Goal: Communication & Community: Share content

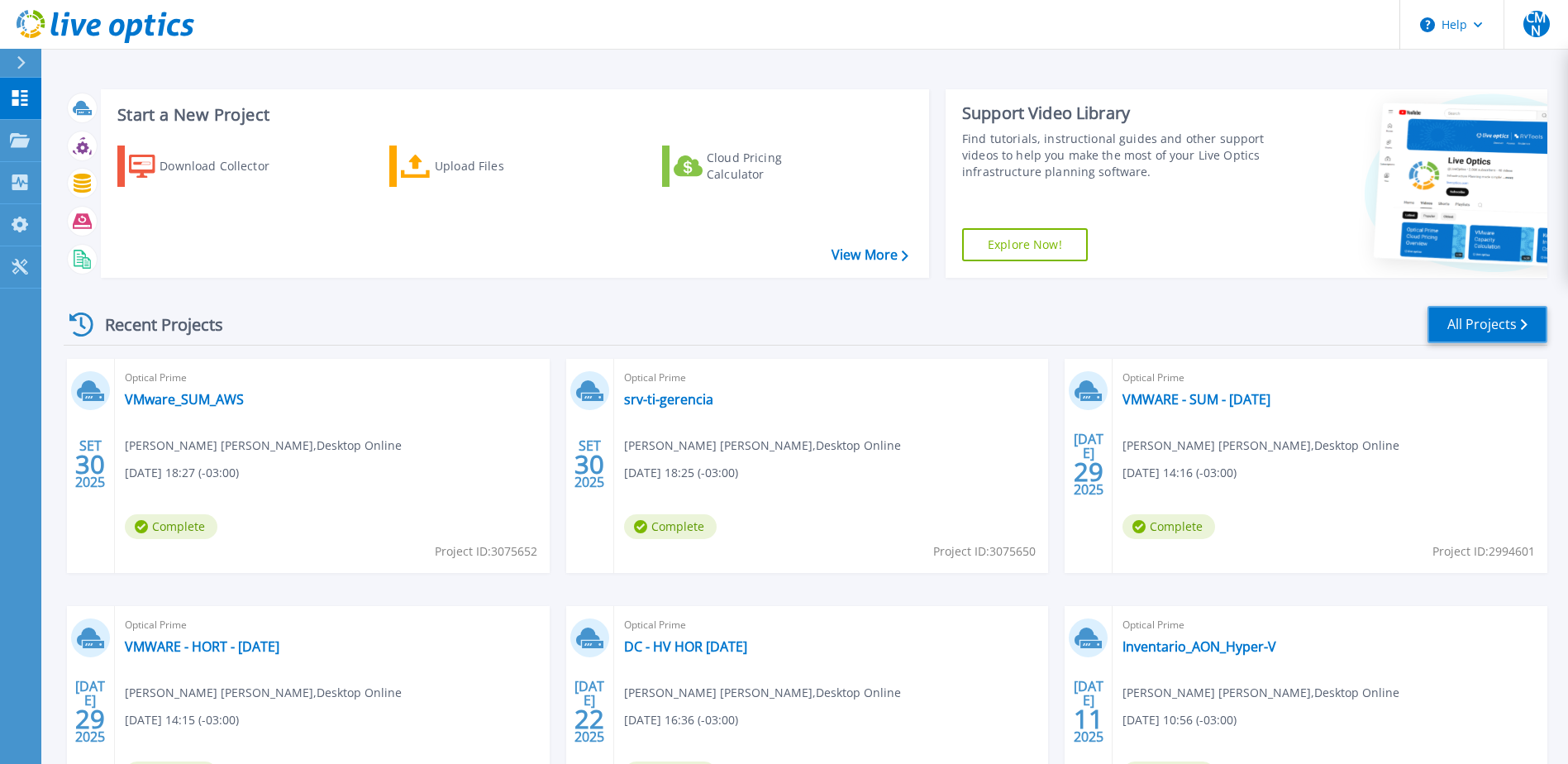
click at [1490, 324] on link "All Projects" at bounding box center [1488, 324] width 120 height 37
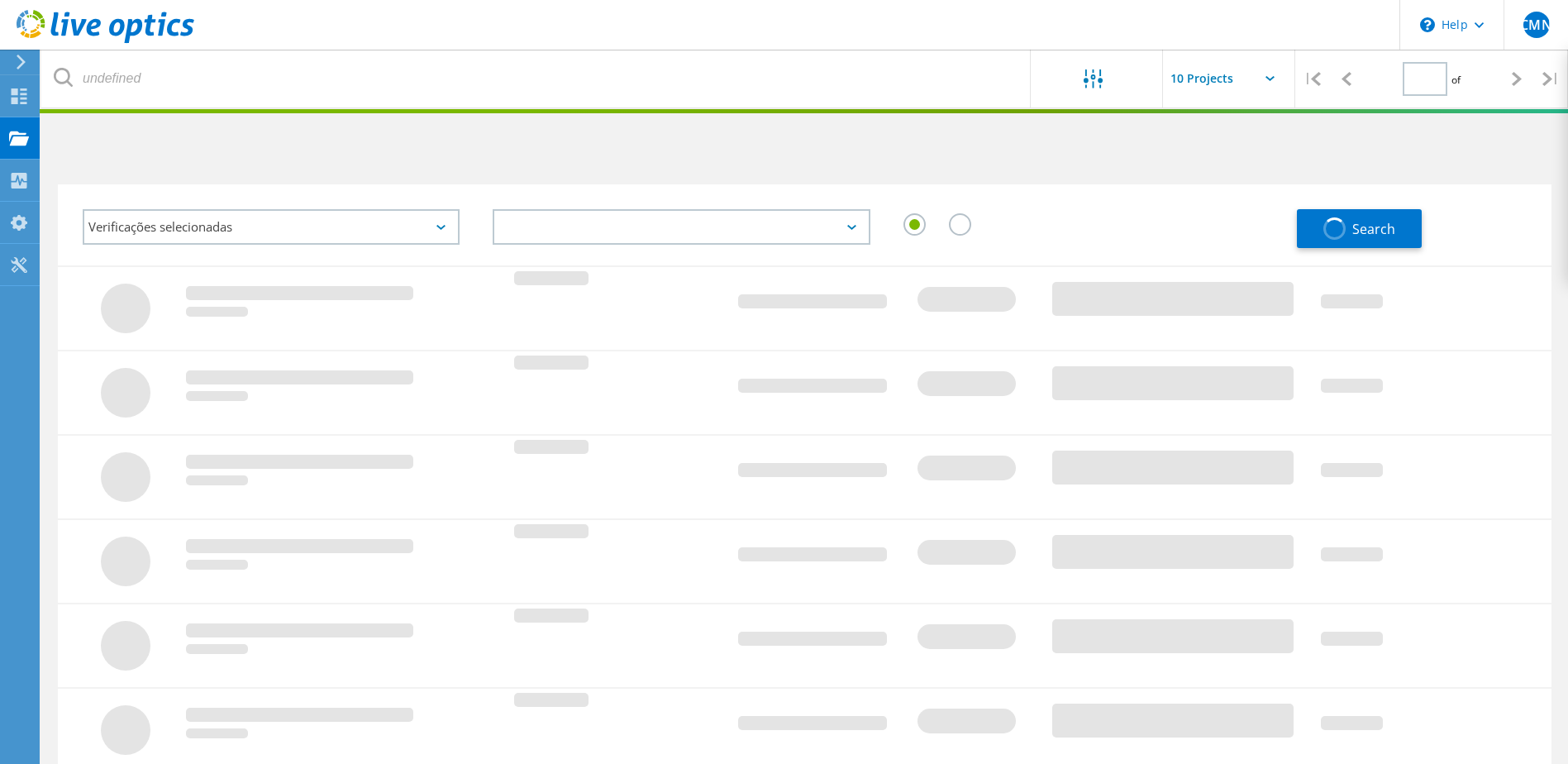
type input "1"
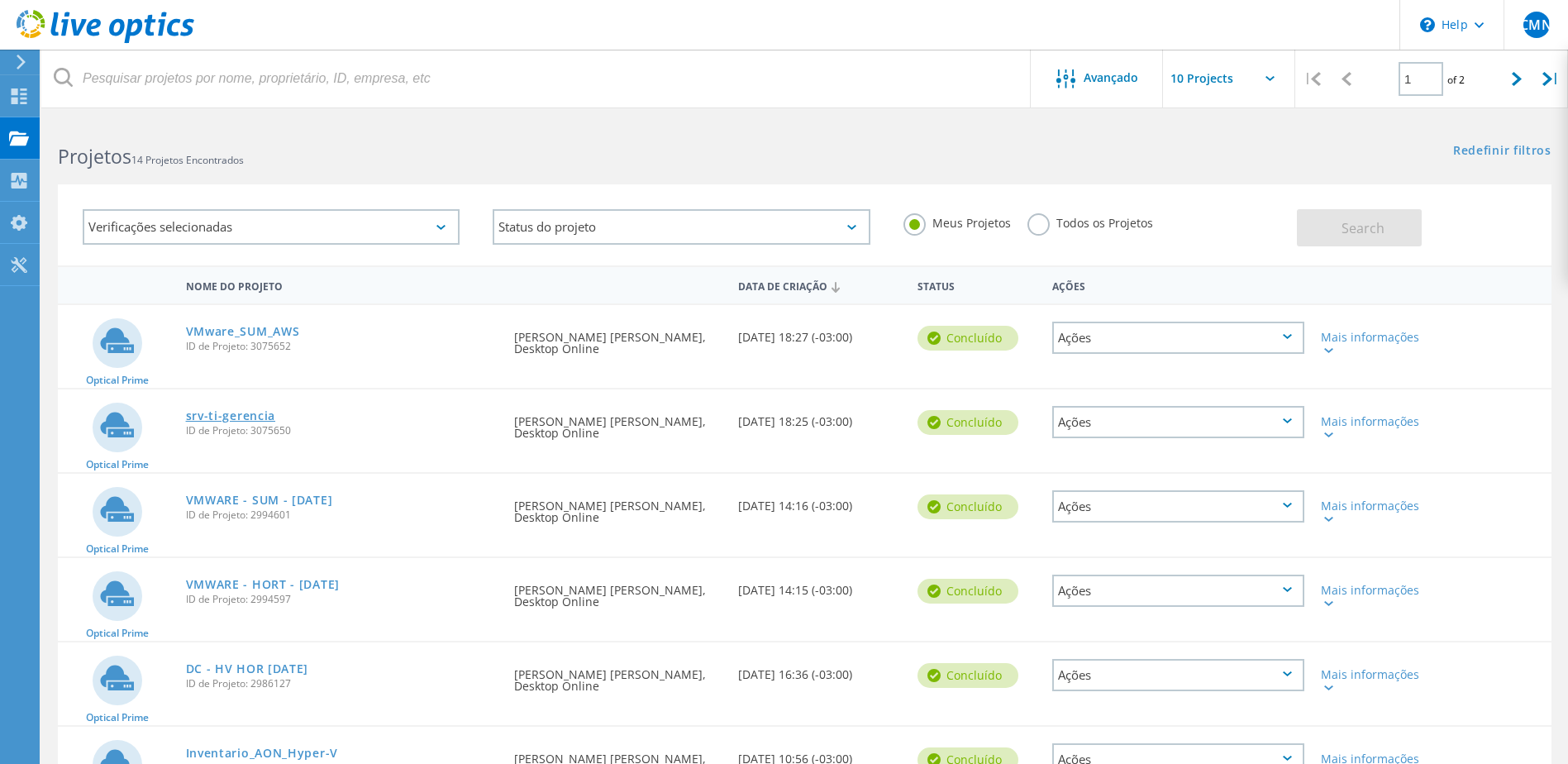
click at [239, 414] on link "srv-ti-gerencia" at bounding box center [231, 415] width 90 height 11
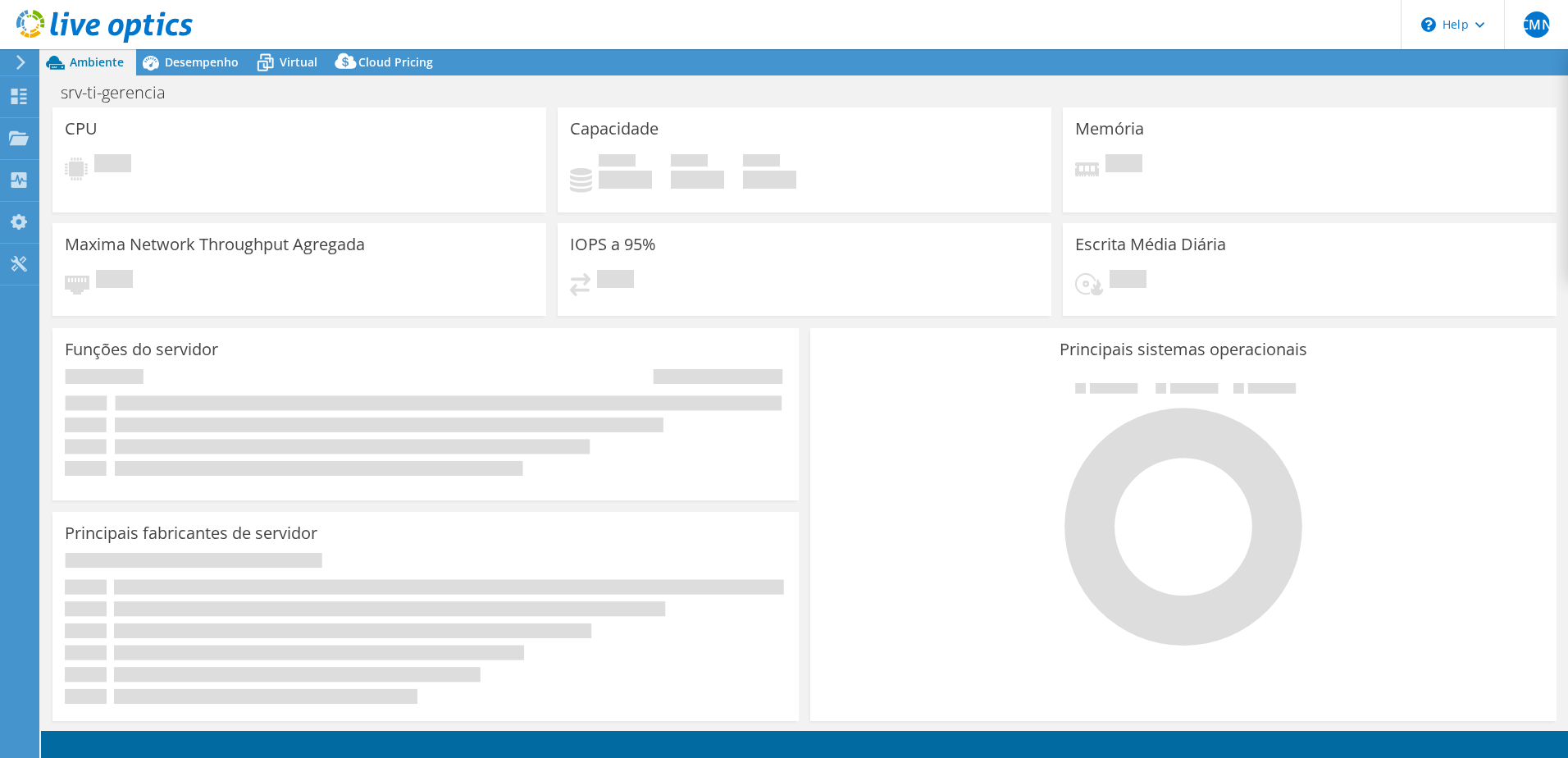
select select "USD"
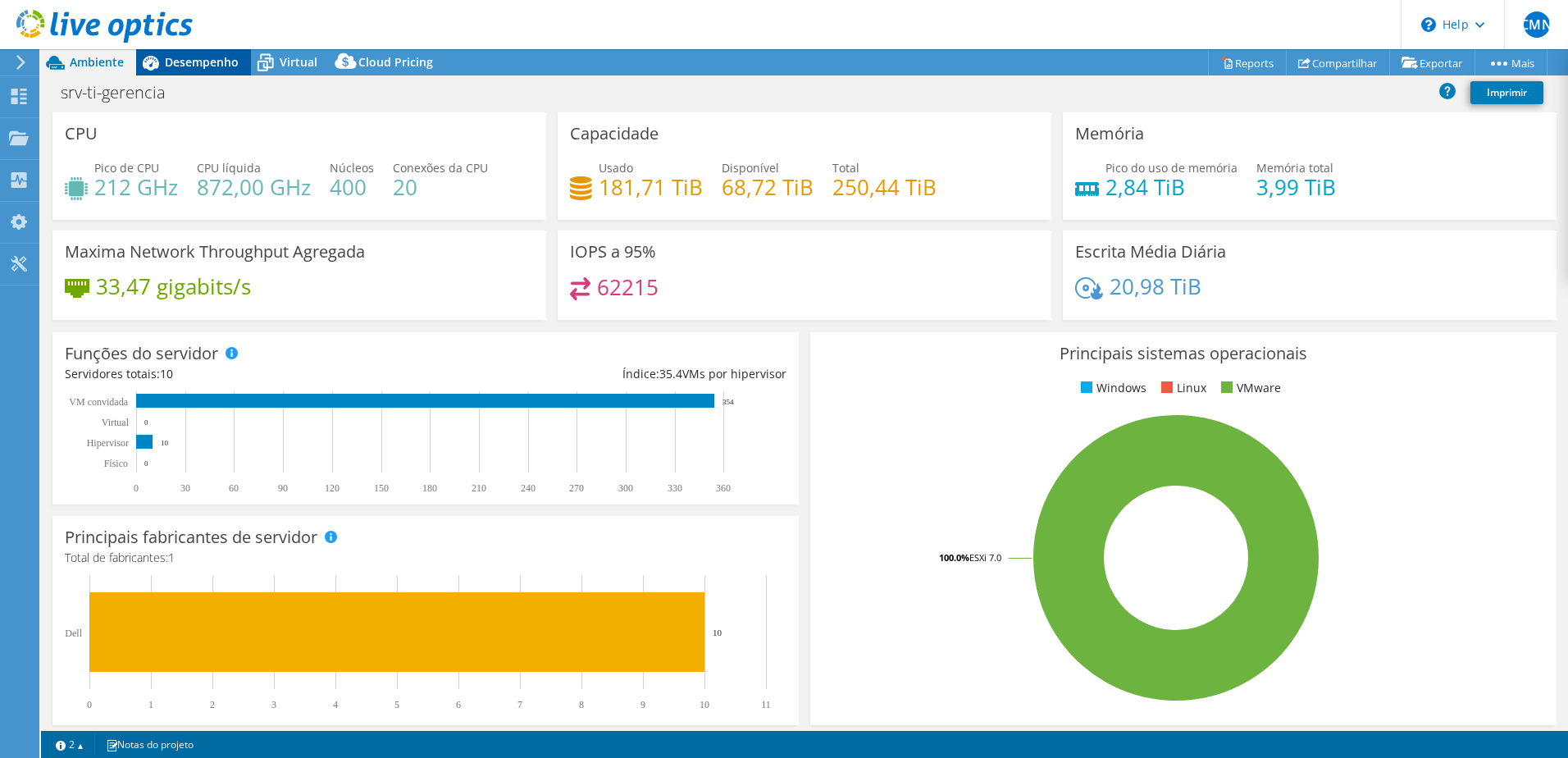
click at [231, 69] on span "Desempenho" at bounding box center [202, 62] width 74 height 16
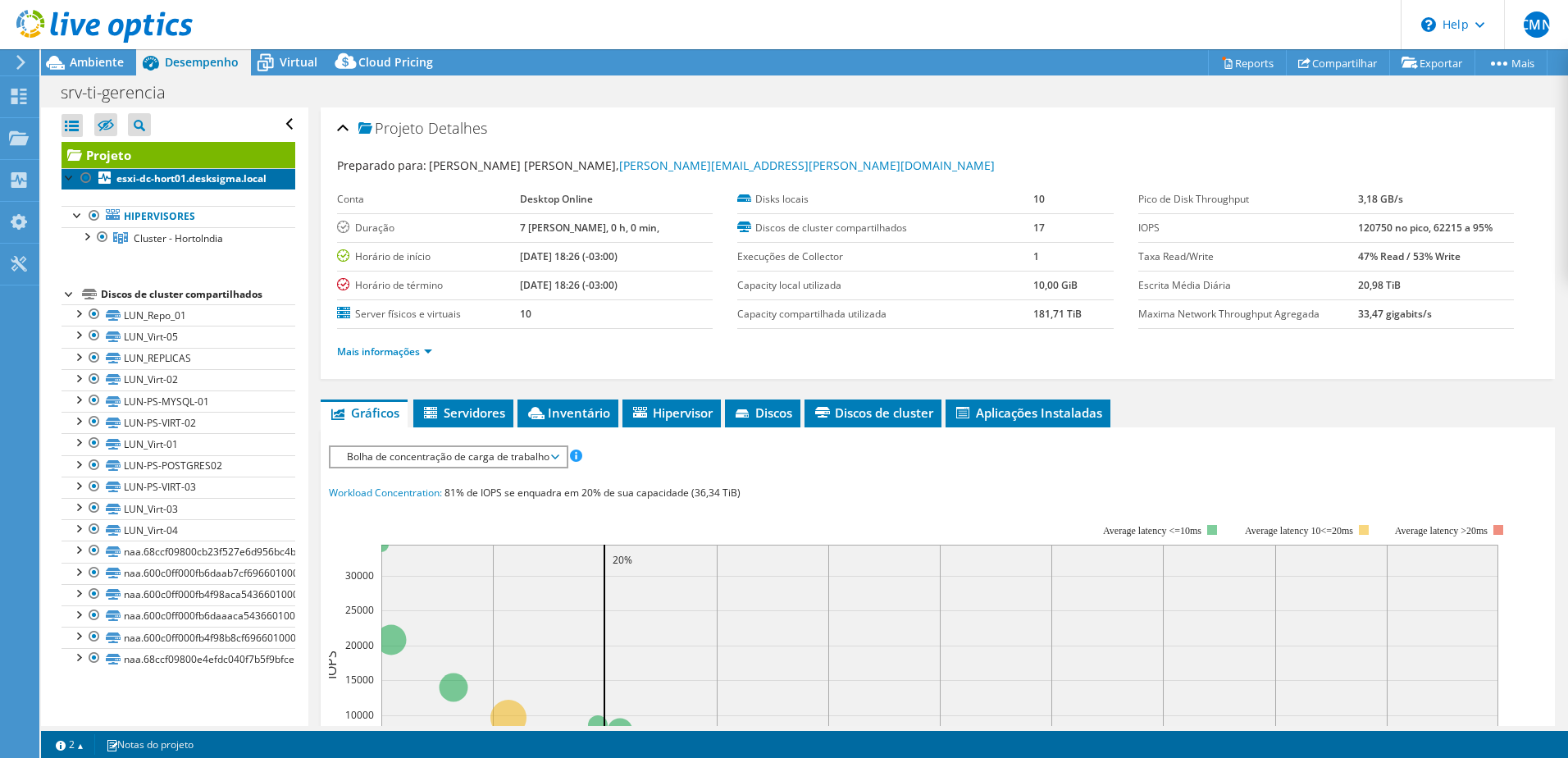
click at [200, 183] on link "esxi-dc-hort01.desksigma.local" at bounding box center [178, 179] width 234 height 21
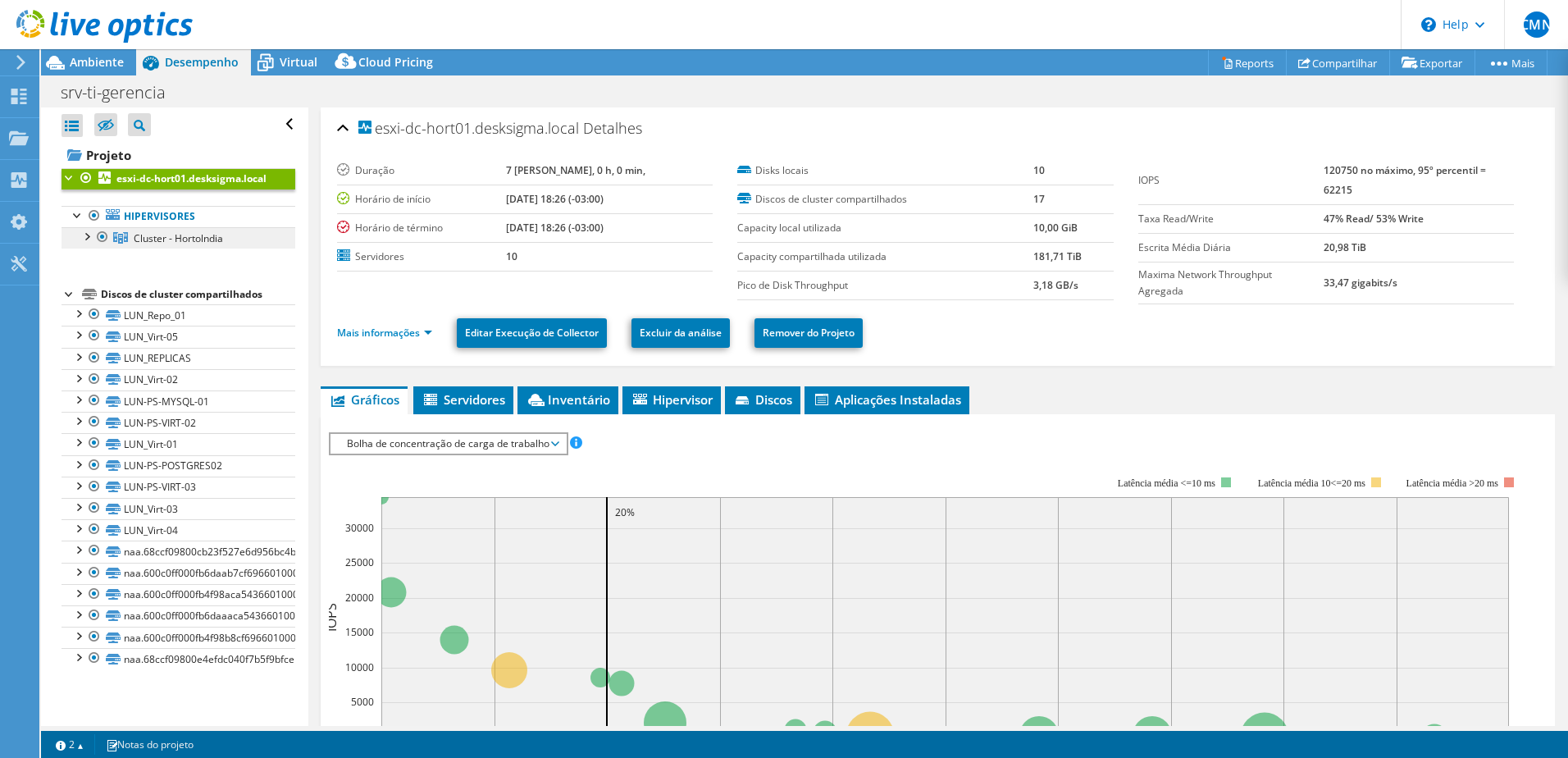
click at [195, 245] on span "Cluster - Hortolndia" at bounding box center [178, 238] width 89 height 14
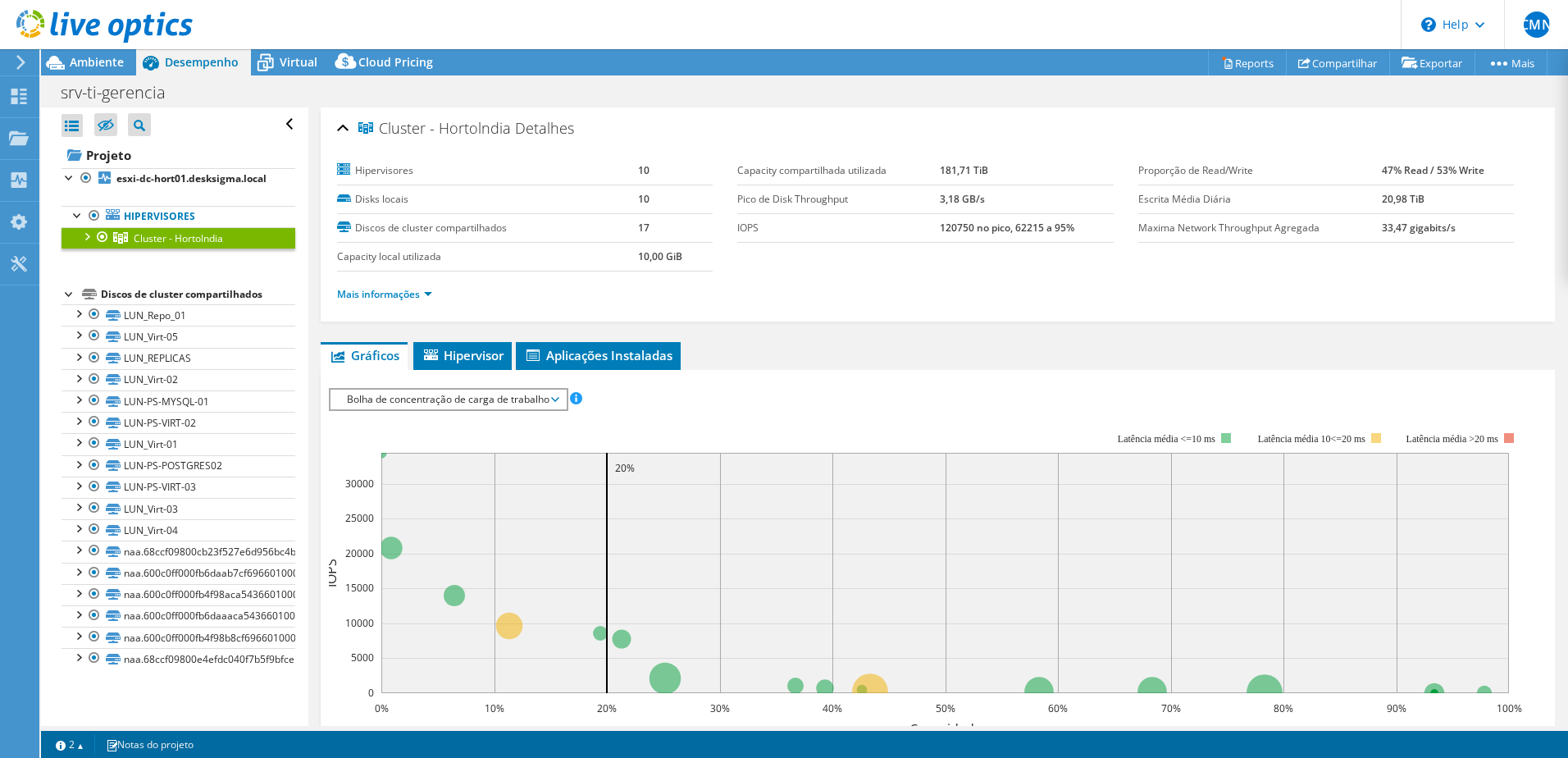
click at [91, 244] on div at bounding box center [86, 235] width 17 height 17
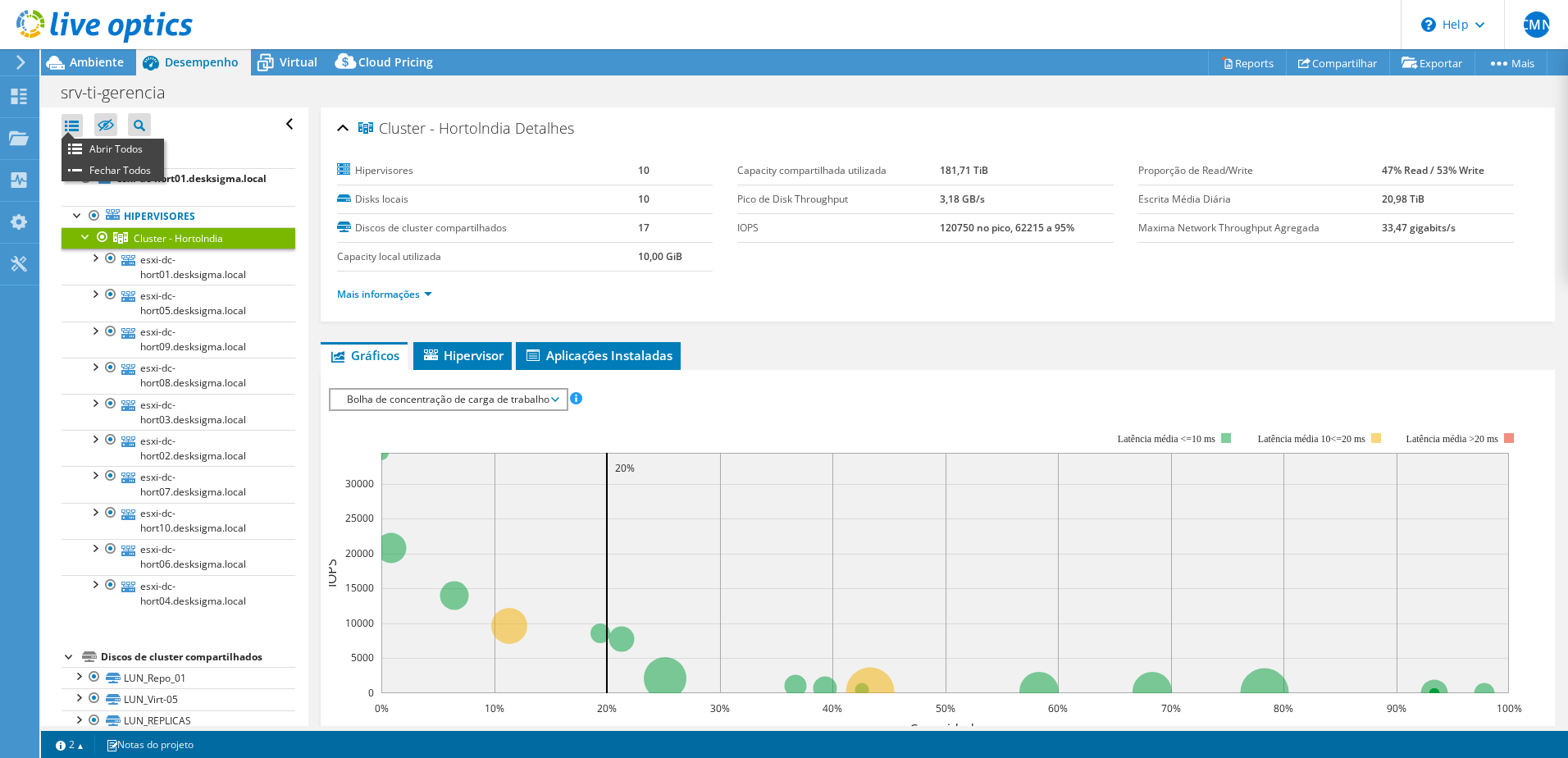
click at [76, 132] on div at bounding box center [72, 126] width 21 height 23
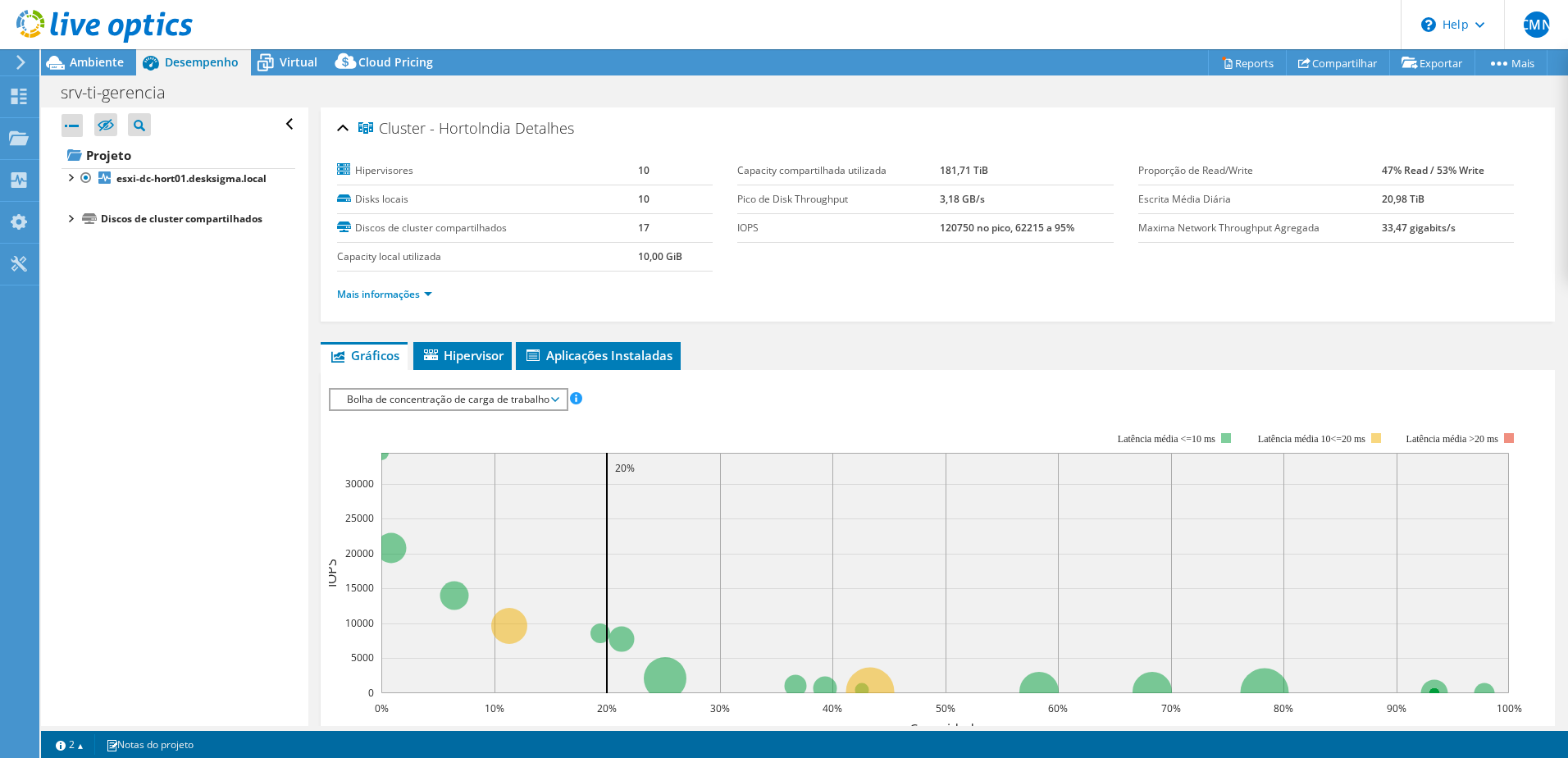
click at [76, 132] on div at bounding box center [72, 126] width 21 height 23
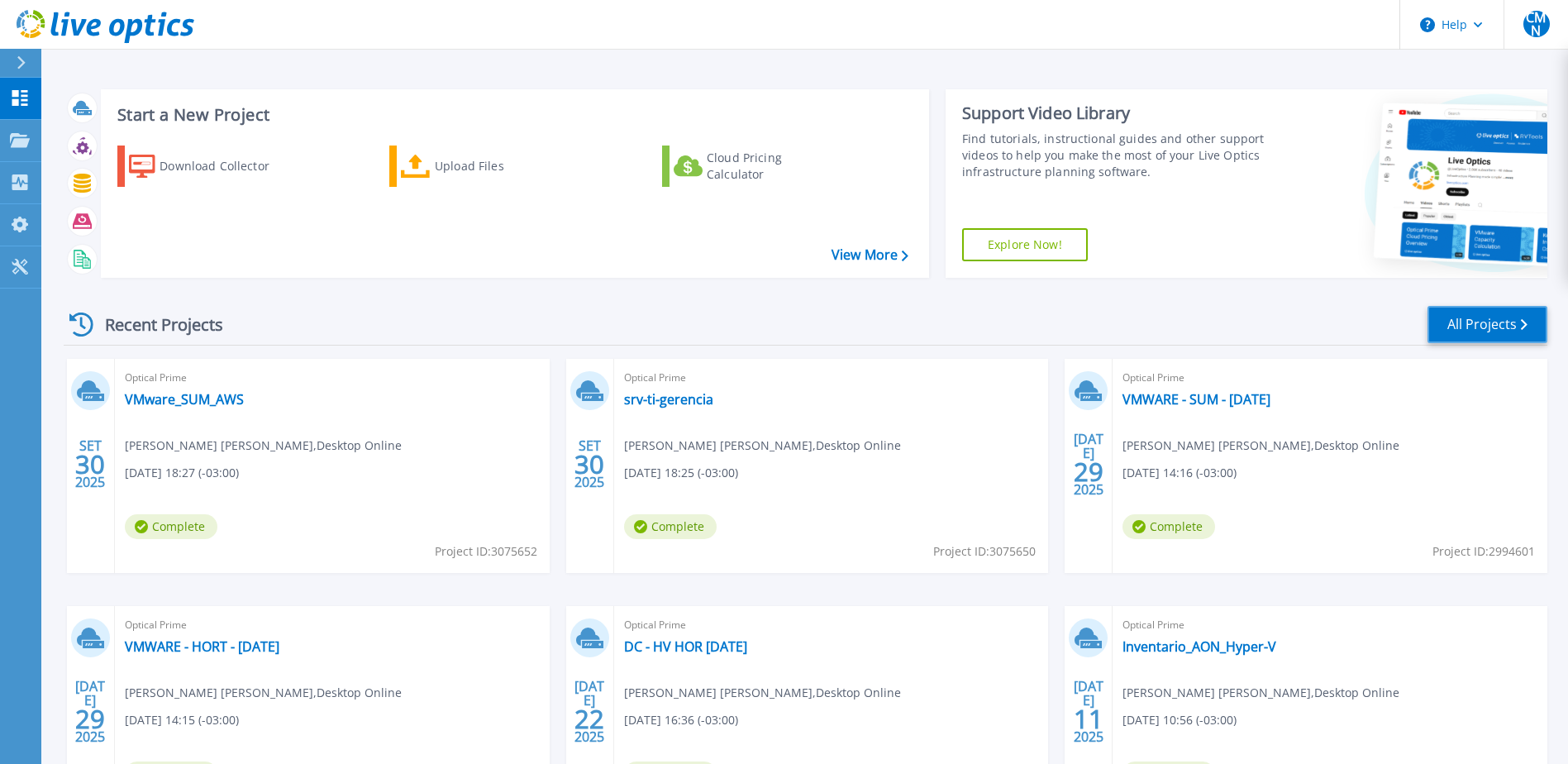
click at [1519, 332] on link "All Projects" at bounding box center [1488, 324] width 120 height 37
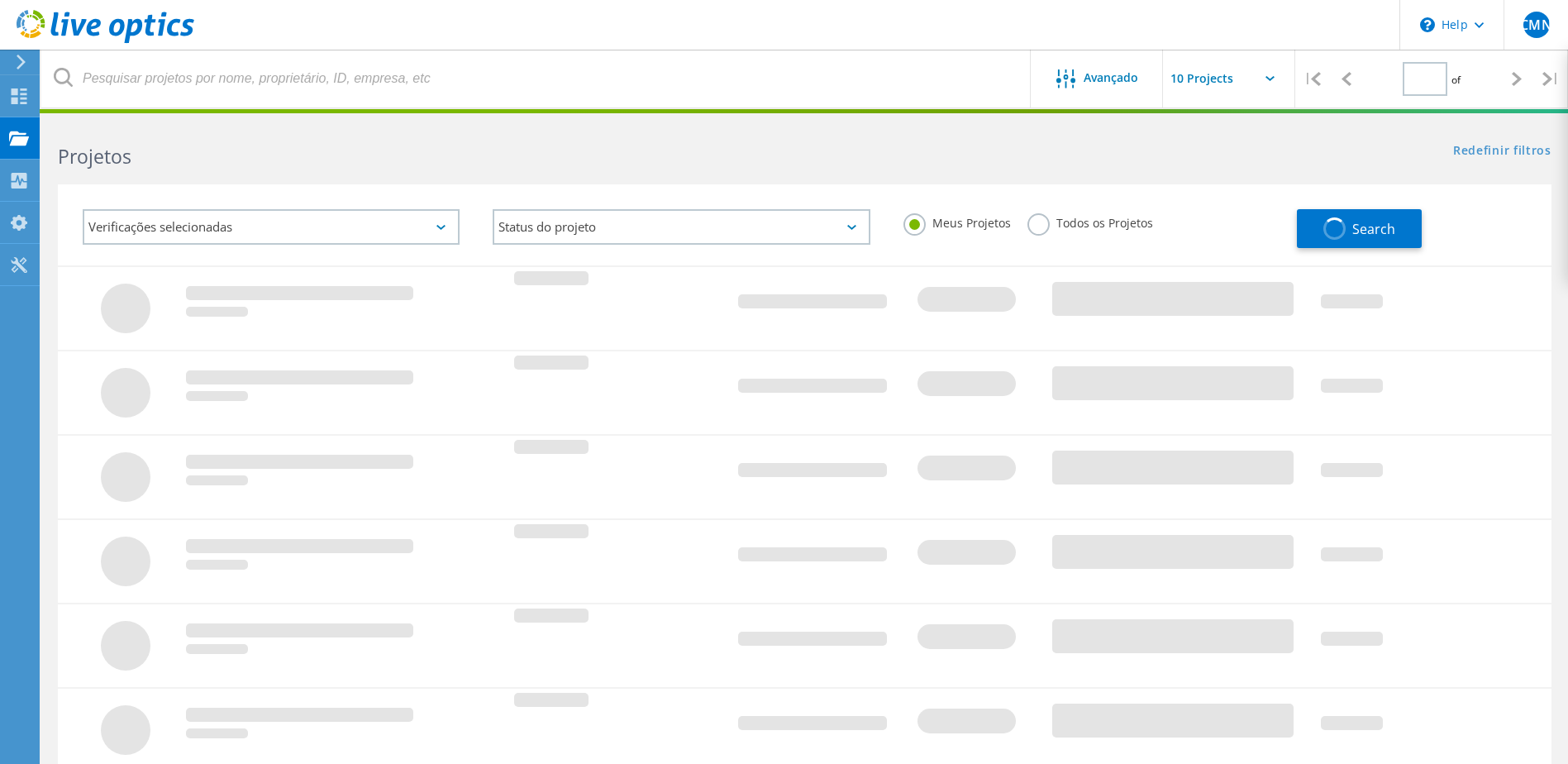
type input "1"
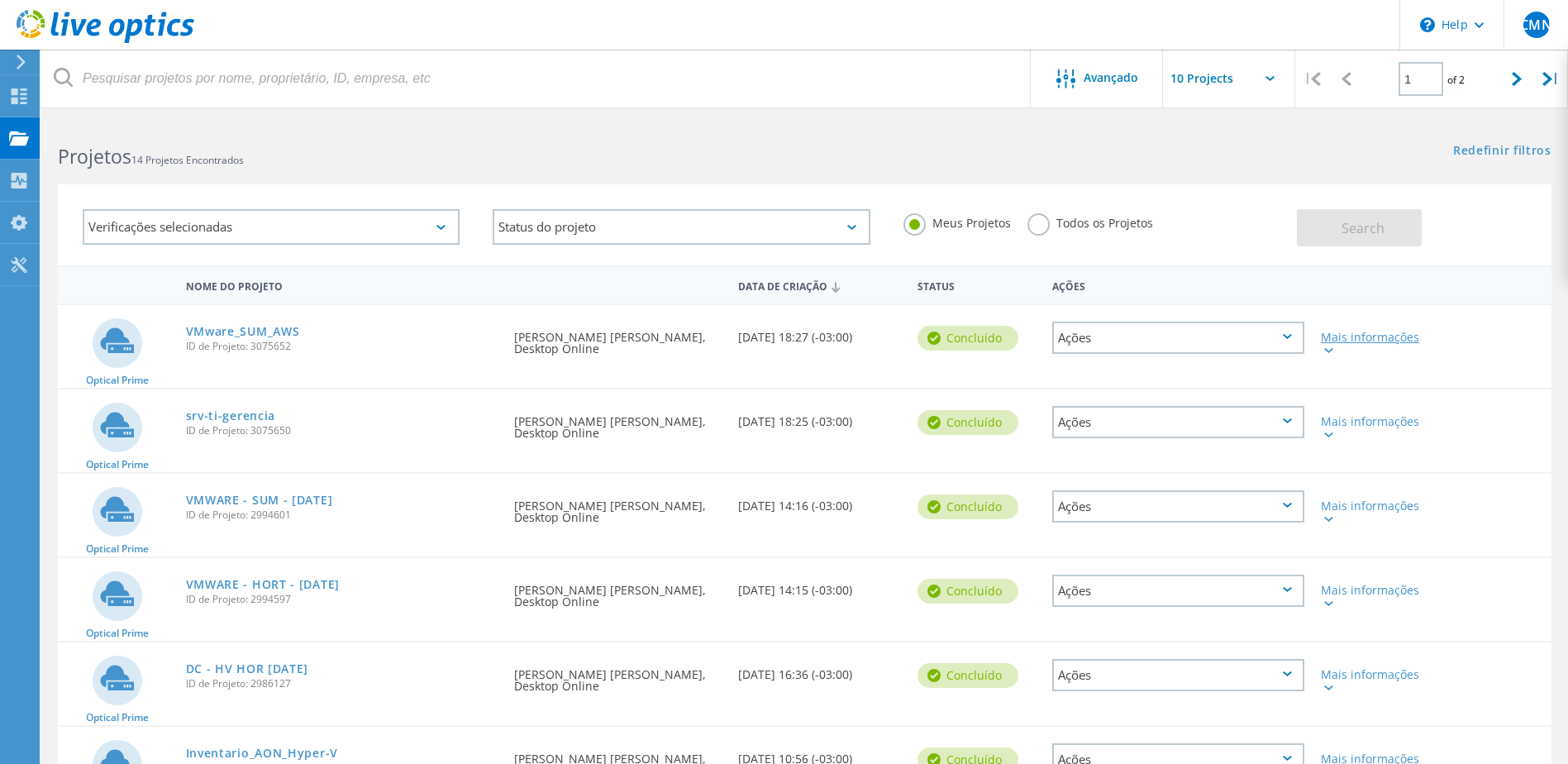
click at [1332, 351] on icon at bounding box center [1329, 350] width 9 height 5
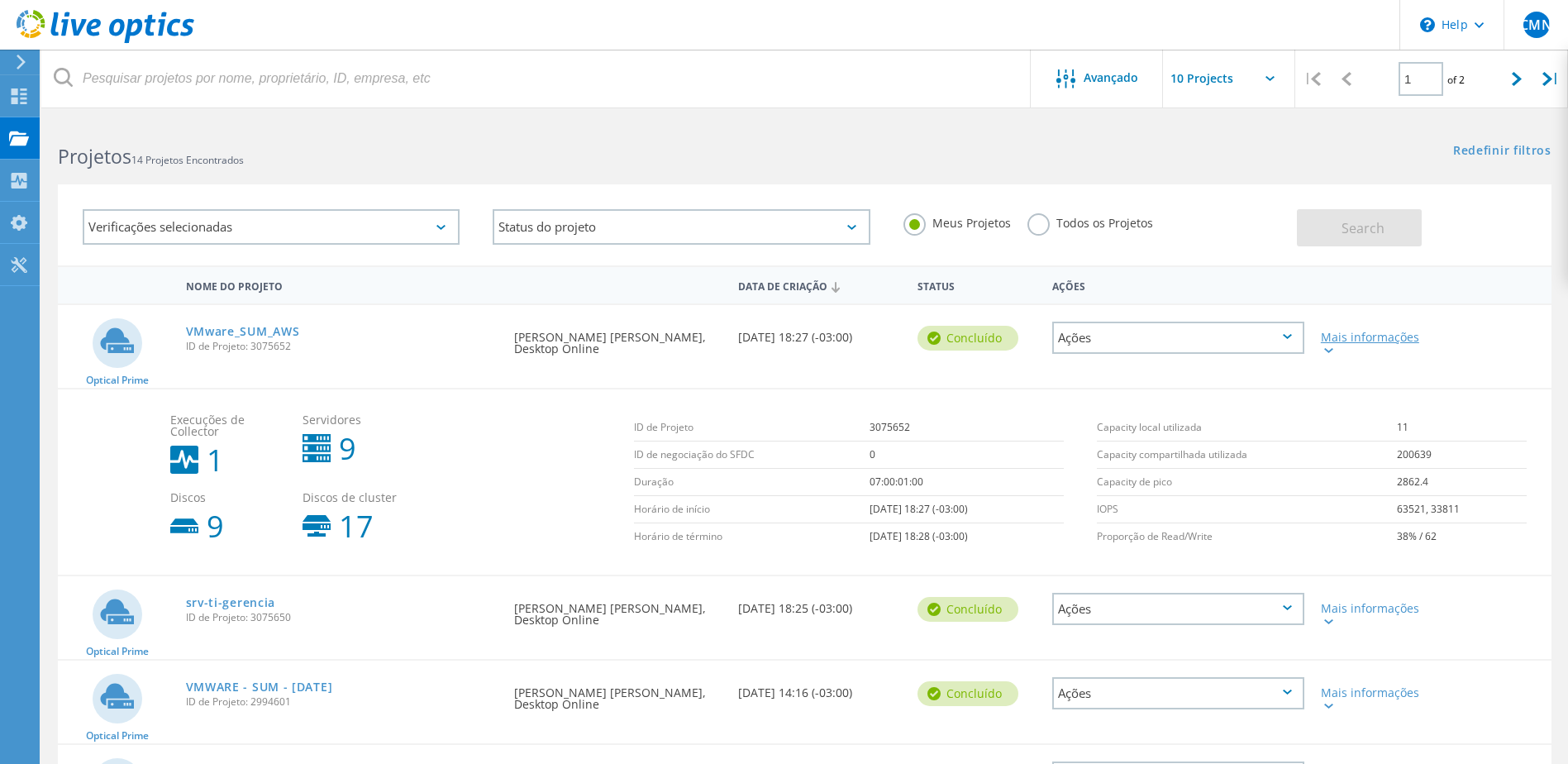
click at [1327, 355] on div at bounding box center [1328, 349] width 12 height 10
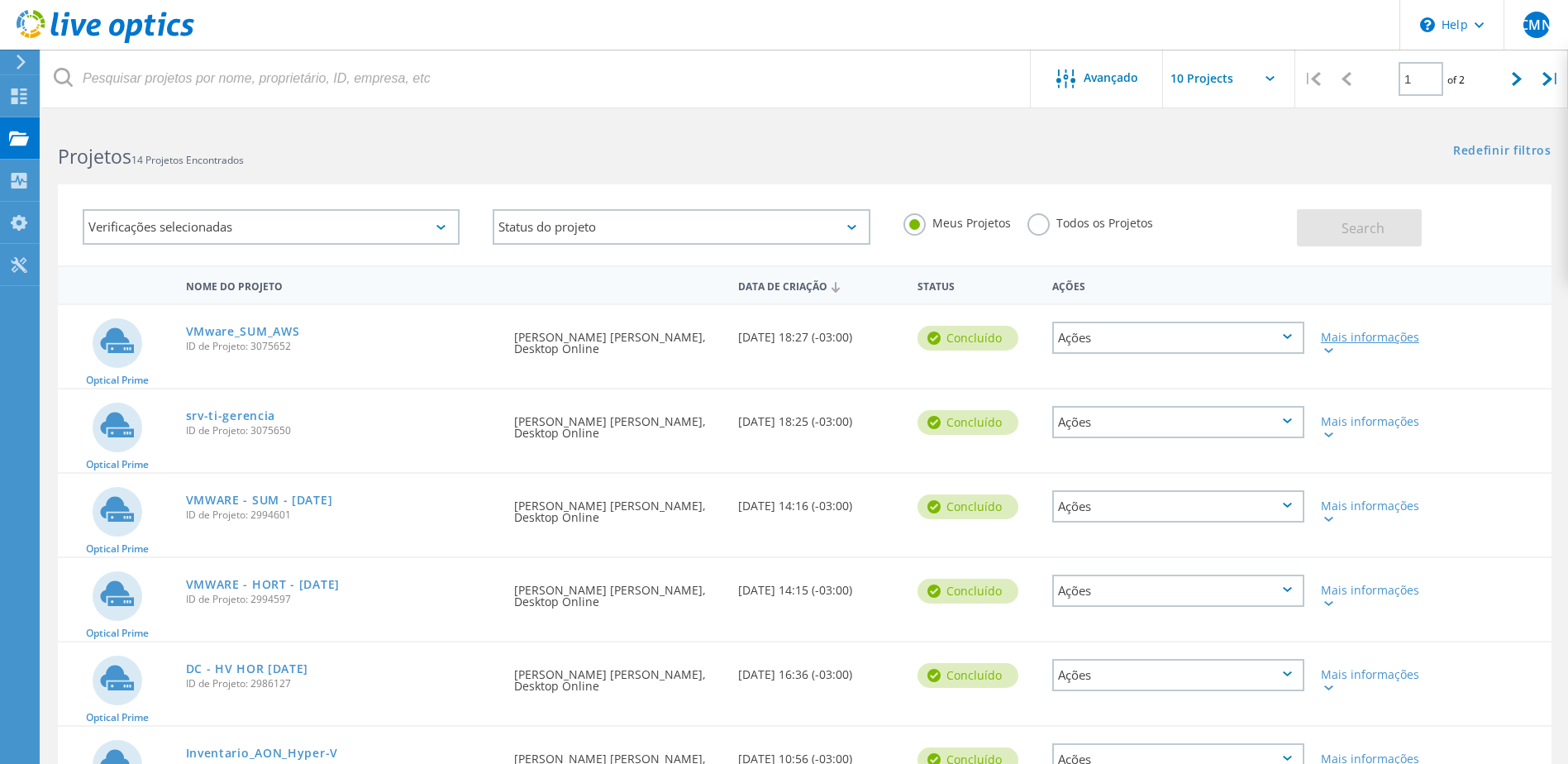
click at [1327, 355] on div at bounding box center [1328, 349] width 12 height 10
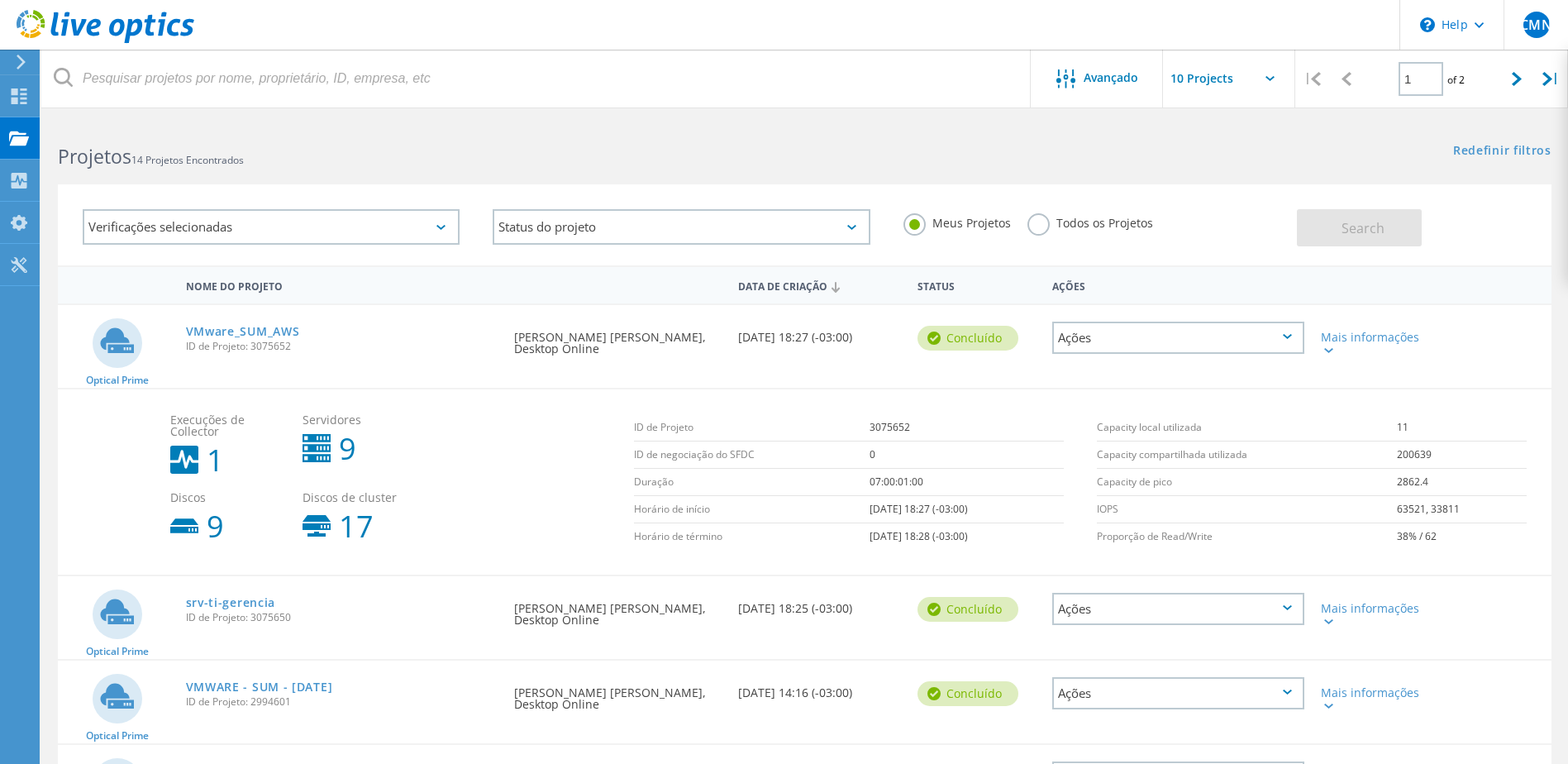
click at [1123, 331] on div "Ações" at bounding box center [1178, 337] width 252 height 33
click at [600, 345] on div "Solicitado por César Macari Nascimento, Desktop Online" at bounding box center [618, 338] width 224 height 66
click at [1358, 342] on div "Mais informações" at bounding box center [1373, 343] width 103 height 23
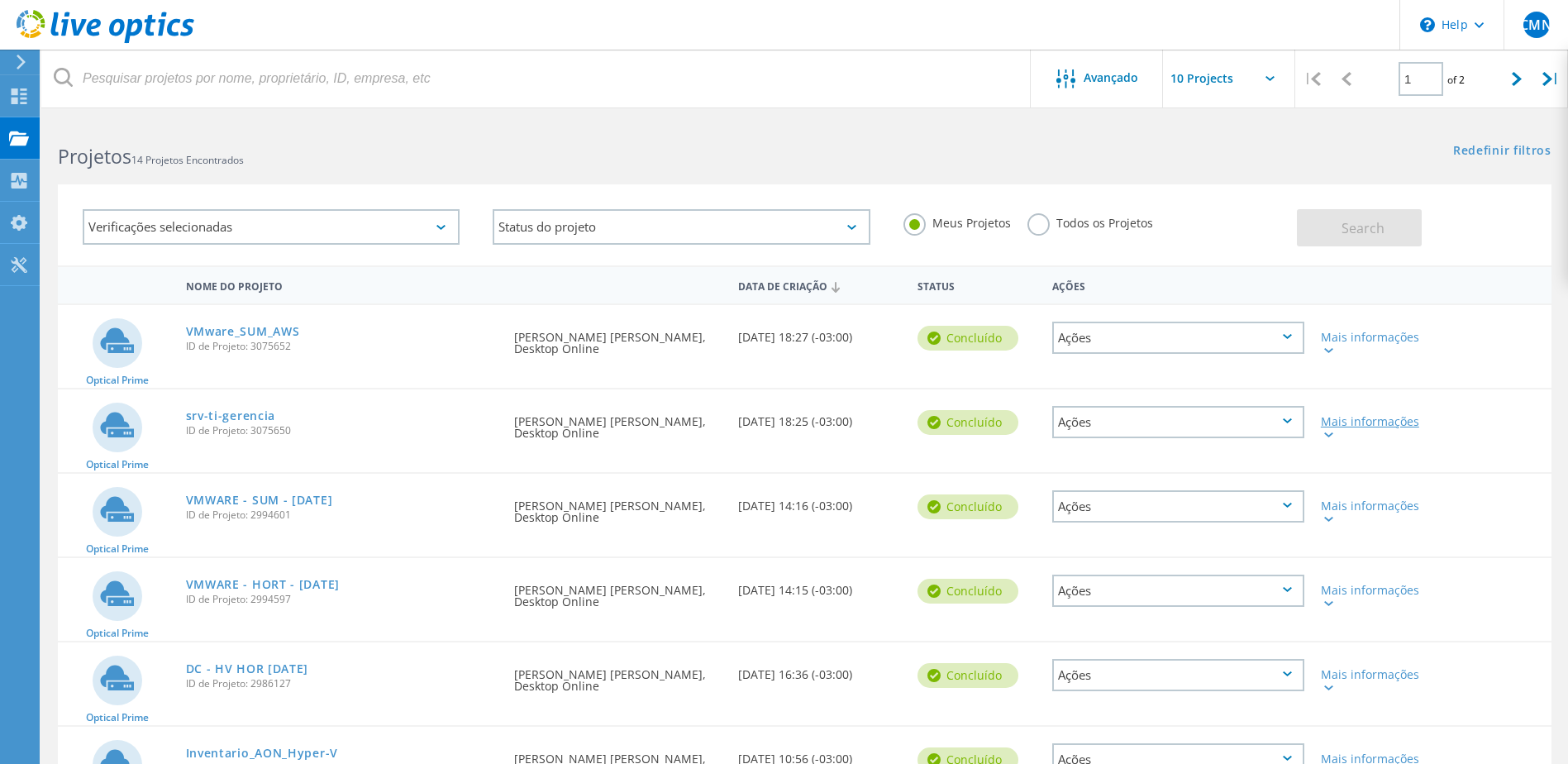
click at [1362, 424] on div "Mais informações" at bounding box center [1373, 427] width 103 height 23
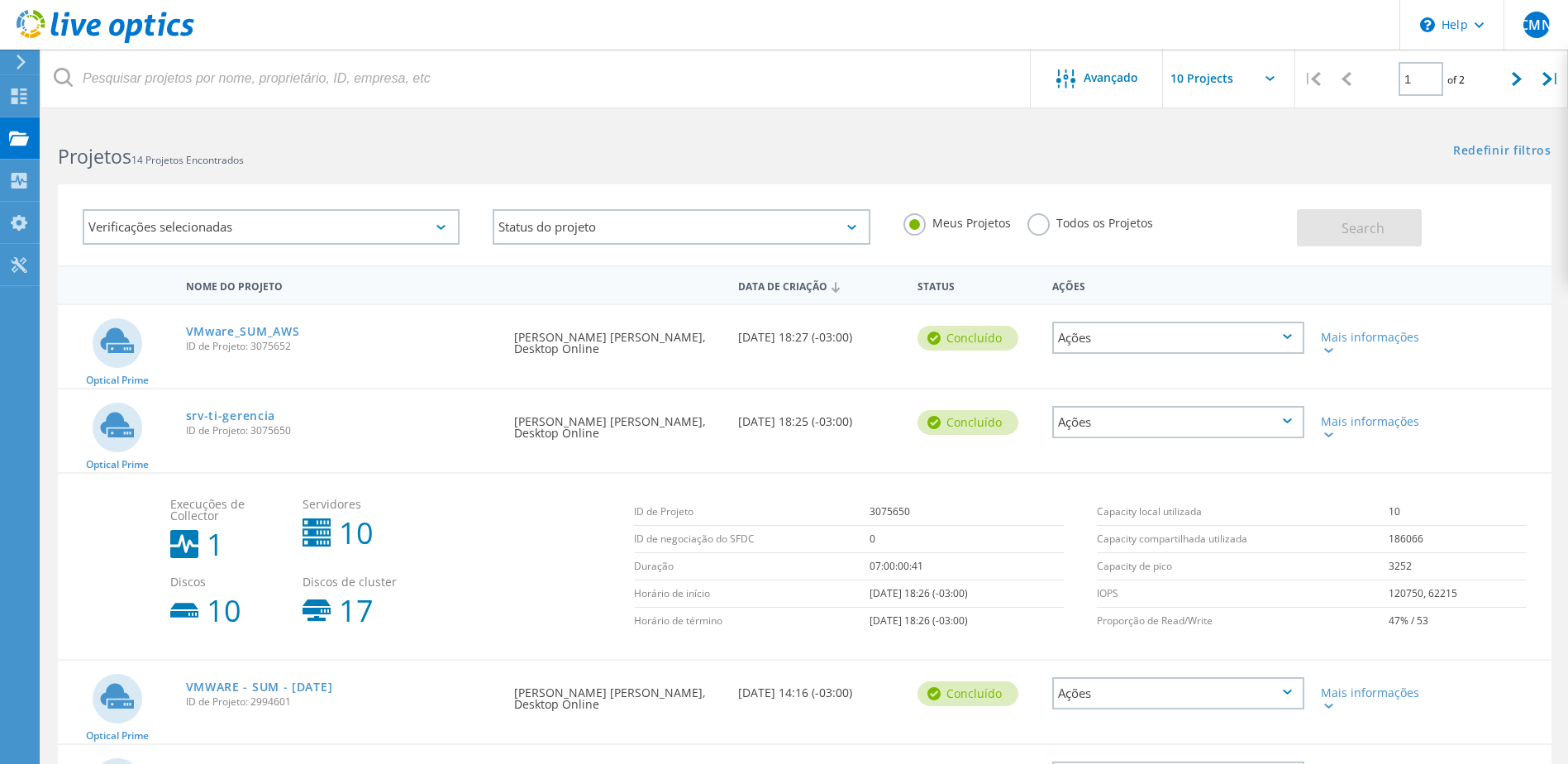
click at [125, 431] on circle at bounding box center [117, 427] width 49 height 49
click at [201, 418] on link "srv-ti-gerencia" at bounding box center [231, 415] width 90 height 11
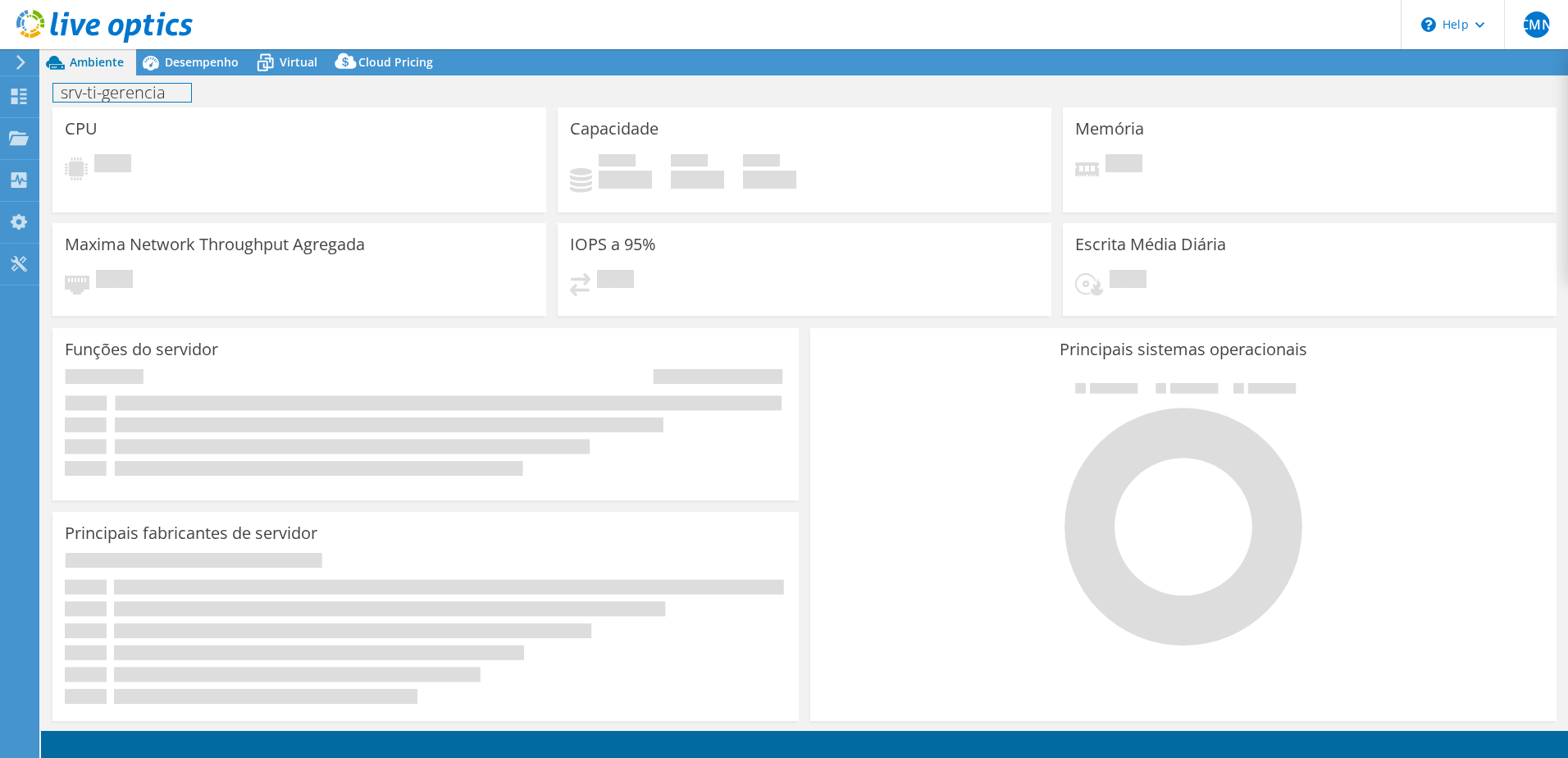
click at [151, 98] on h1 "srv-ti-gerencia" at bounding box center [122, 93] width 138 height 18
select select "USD"
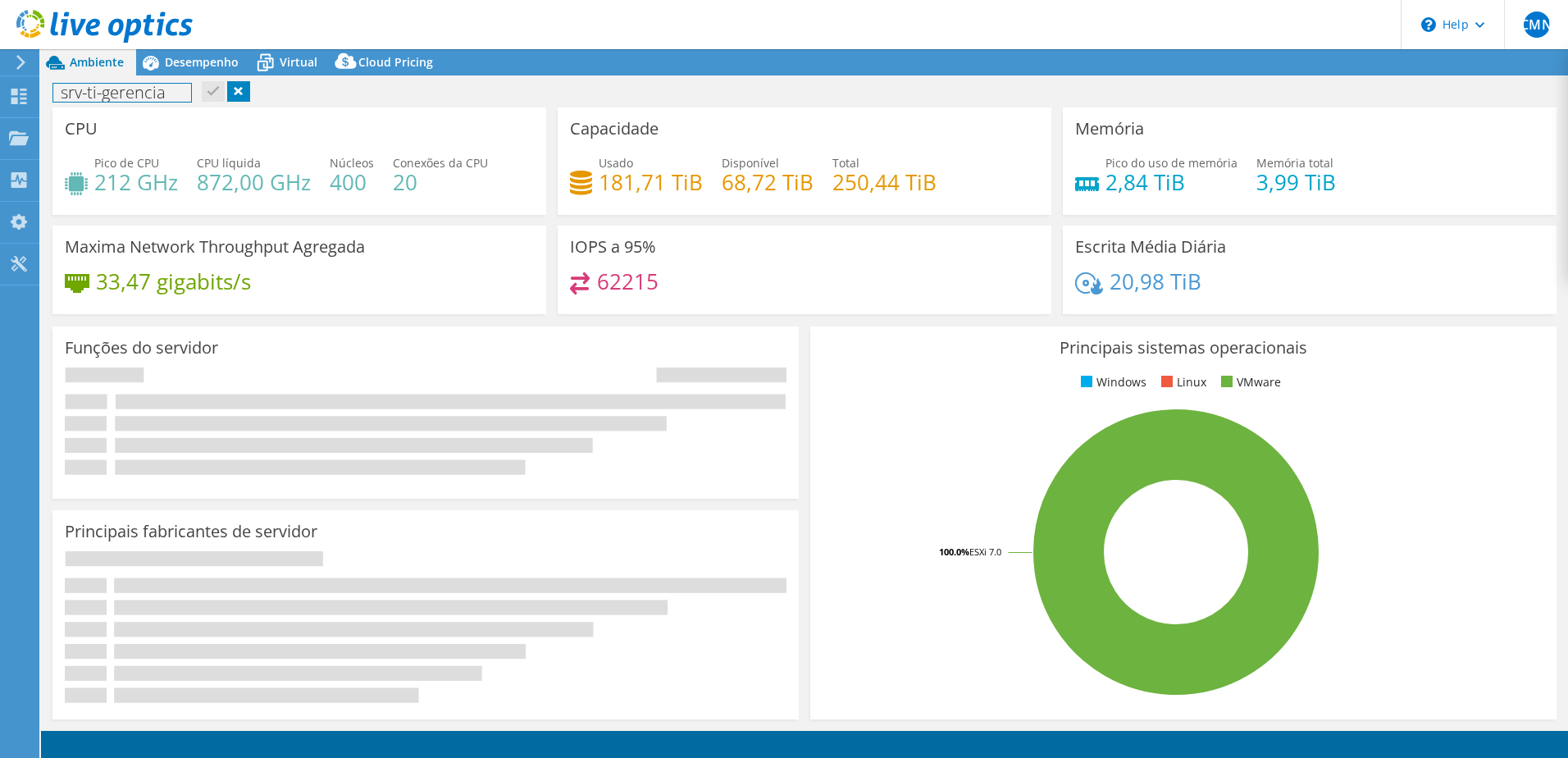
click at [163, 93] on h1 "srv-ti-gerencia" at bounding box center [122, 93] width 138 height 18
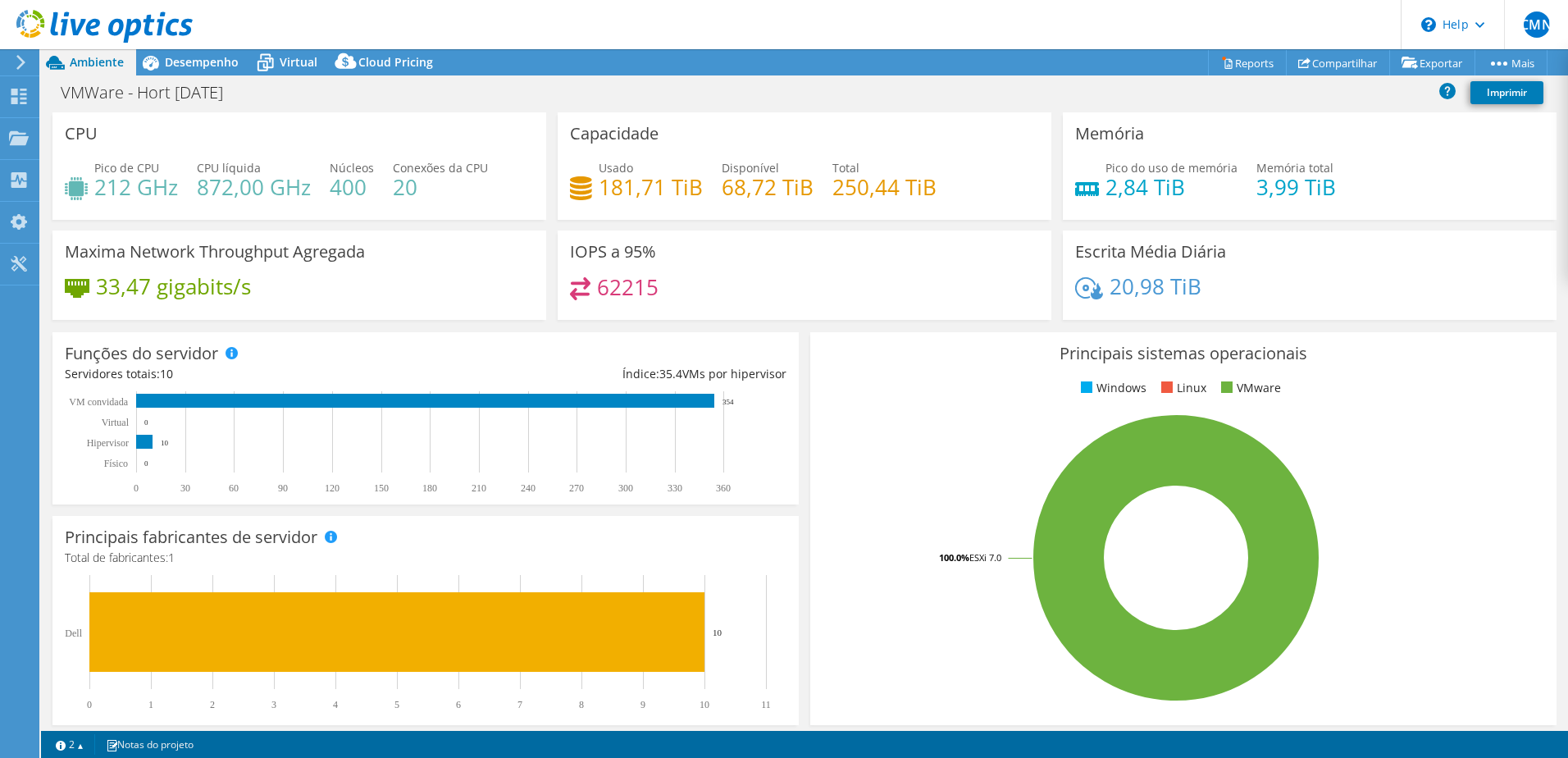
click at [342, 84] on div "VMWare - Hort 30-09-2025 Imprimir" at bounding box center [805, 92] width 1528 height 31
click at [25, 100] on use at bounding box center [19, 96] width 16 height 16
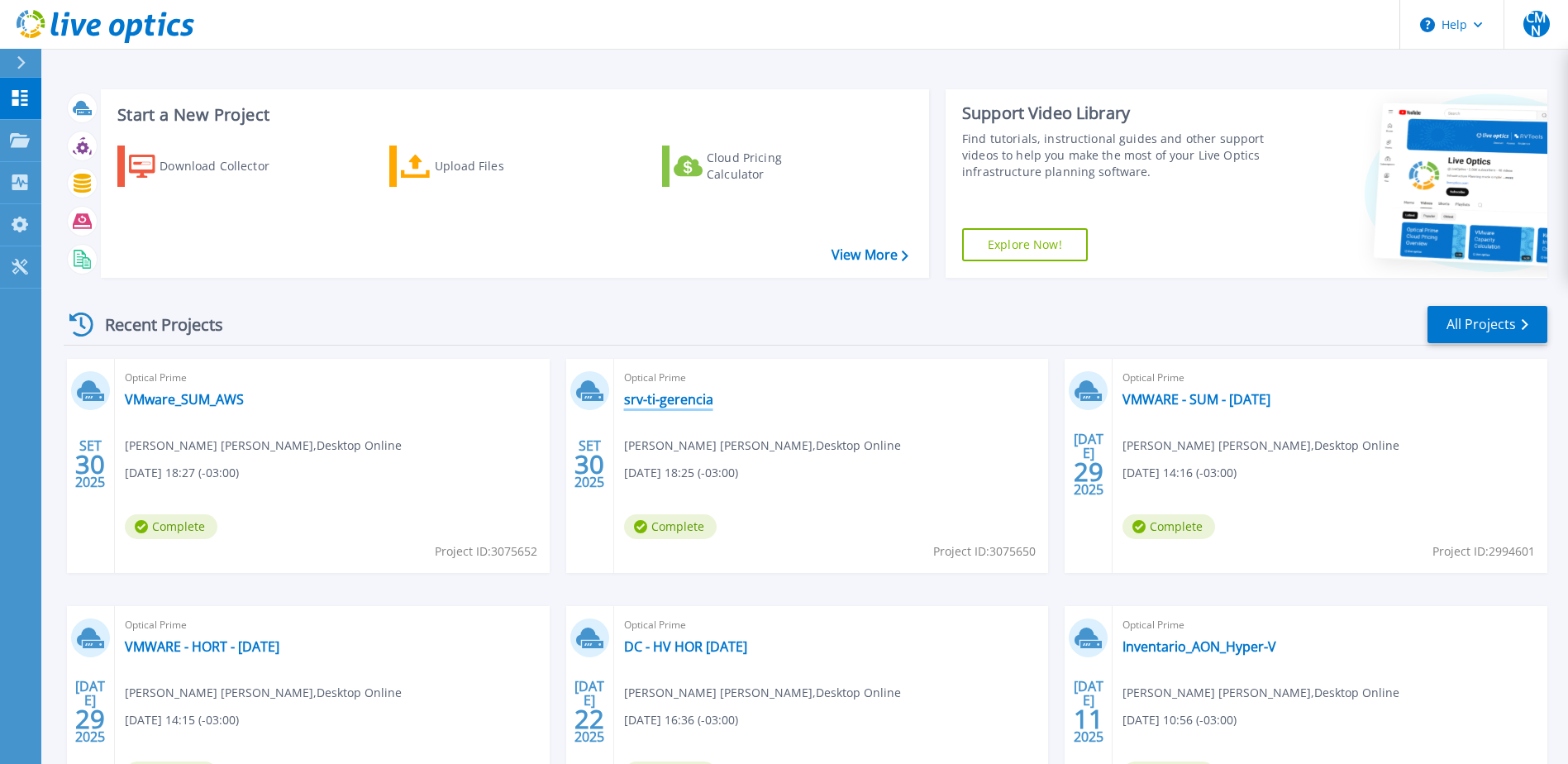
click at [645, 396] on link "srv-ti-gerencia" at bounding box center [668, 399] width 89 height 17
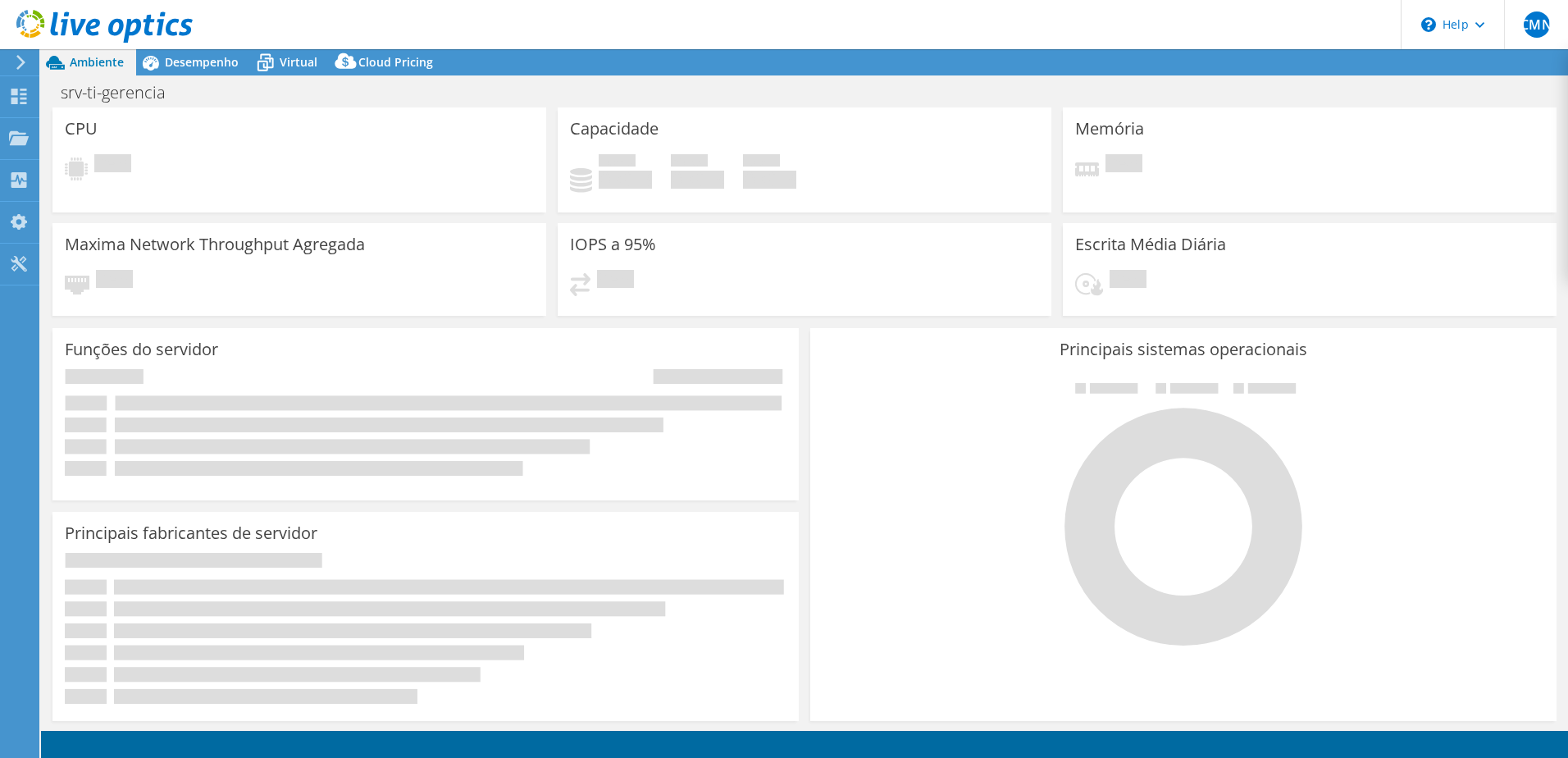
select select "USD"
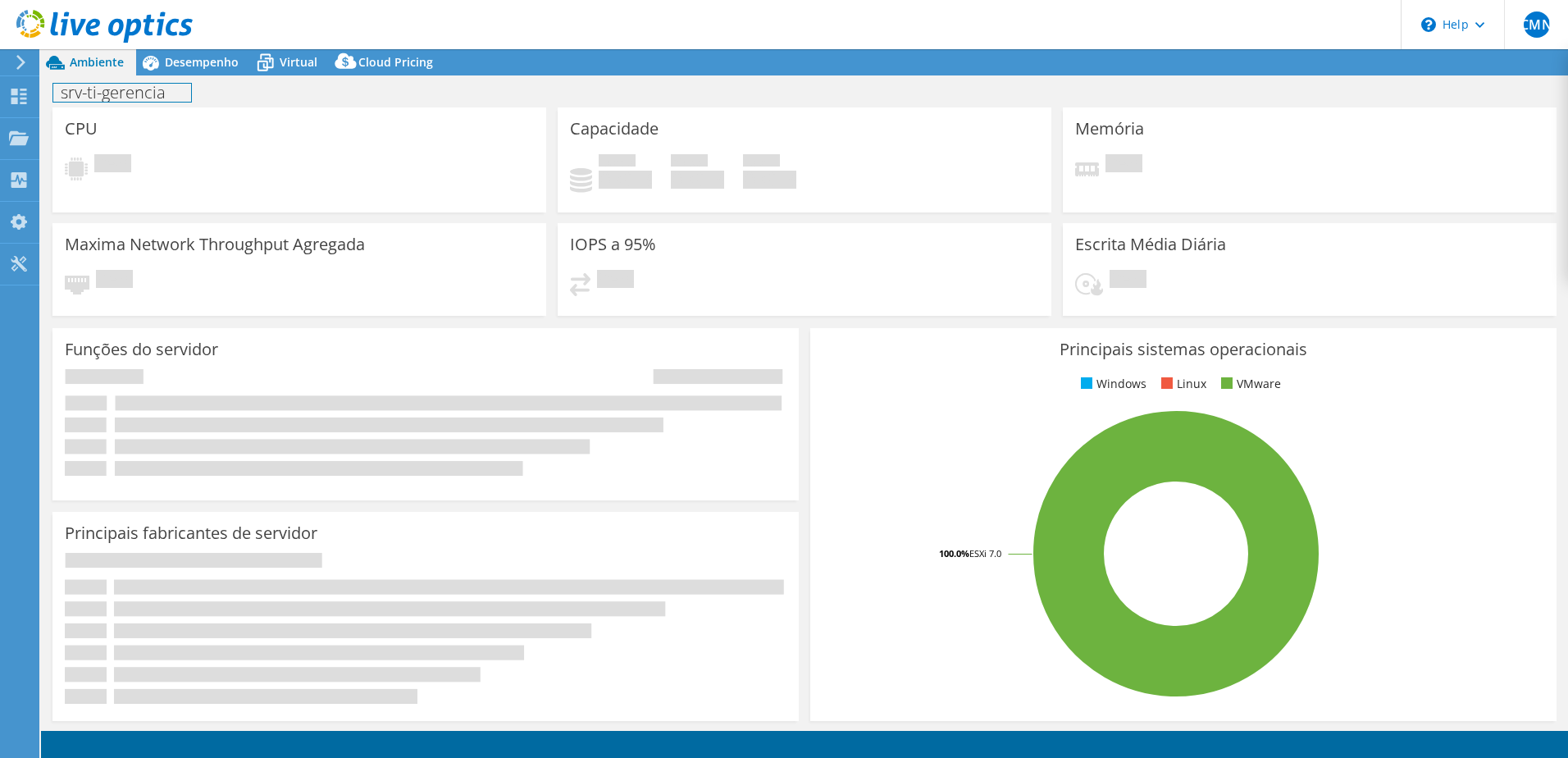
click at [107, 90] on h1 "srv-ti-gerencia" at bounding box center [122, 93] width 138 height 18
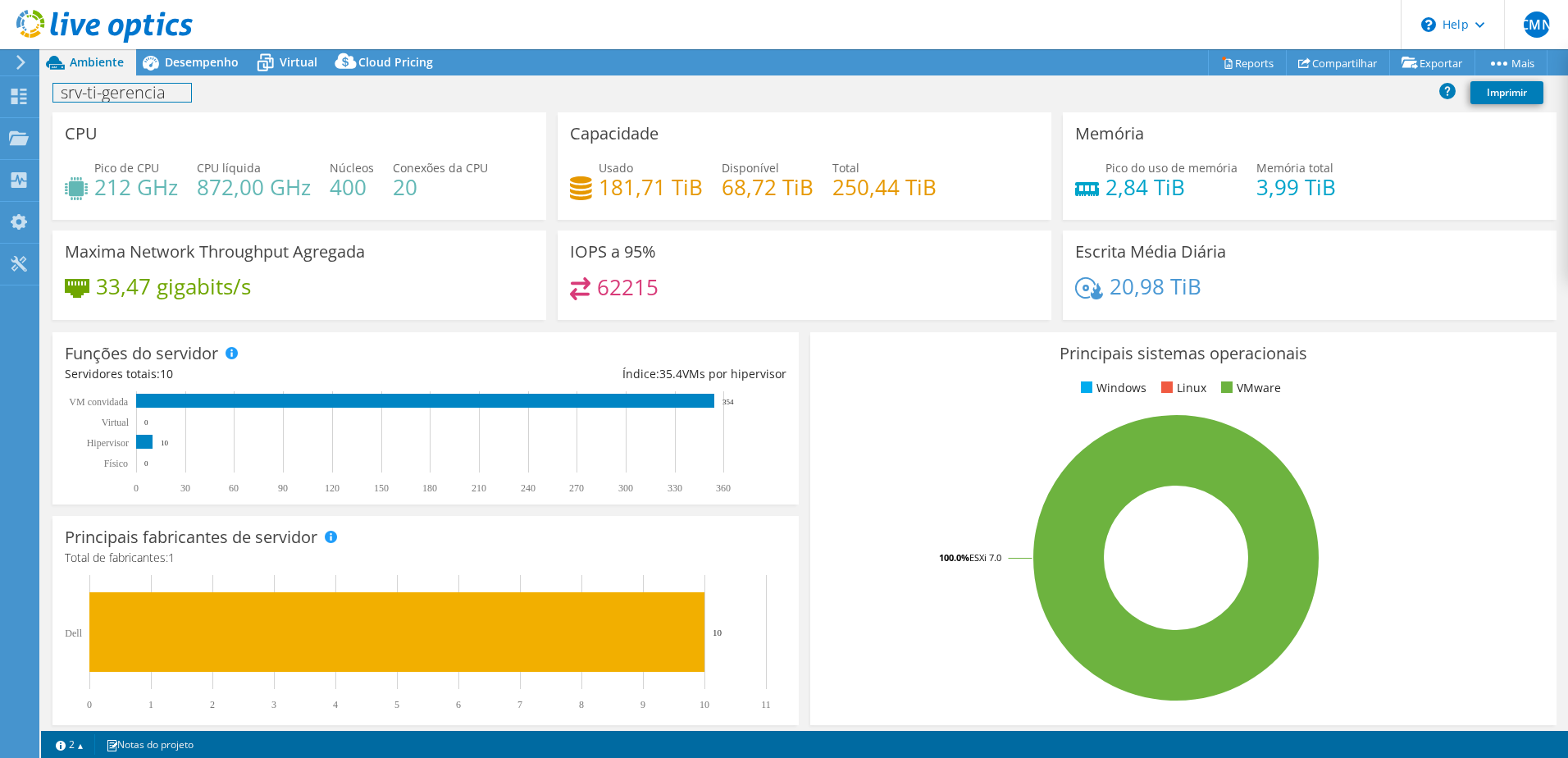
click at [172, 99] on h1 "srv-ti-gerencia" at bounding box center [122, 93] width 138 height 18
click at [282, 96] on link at bounding box center [271, 91] width 23 height 20
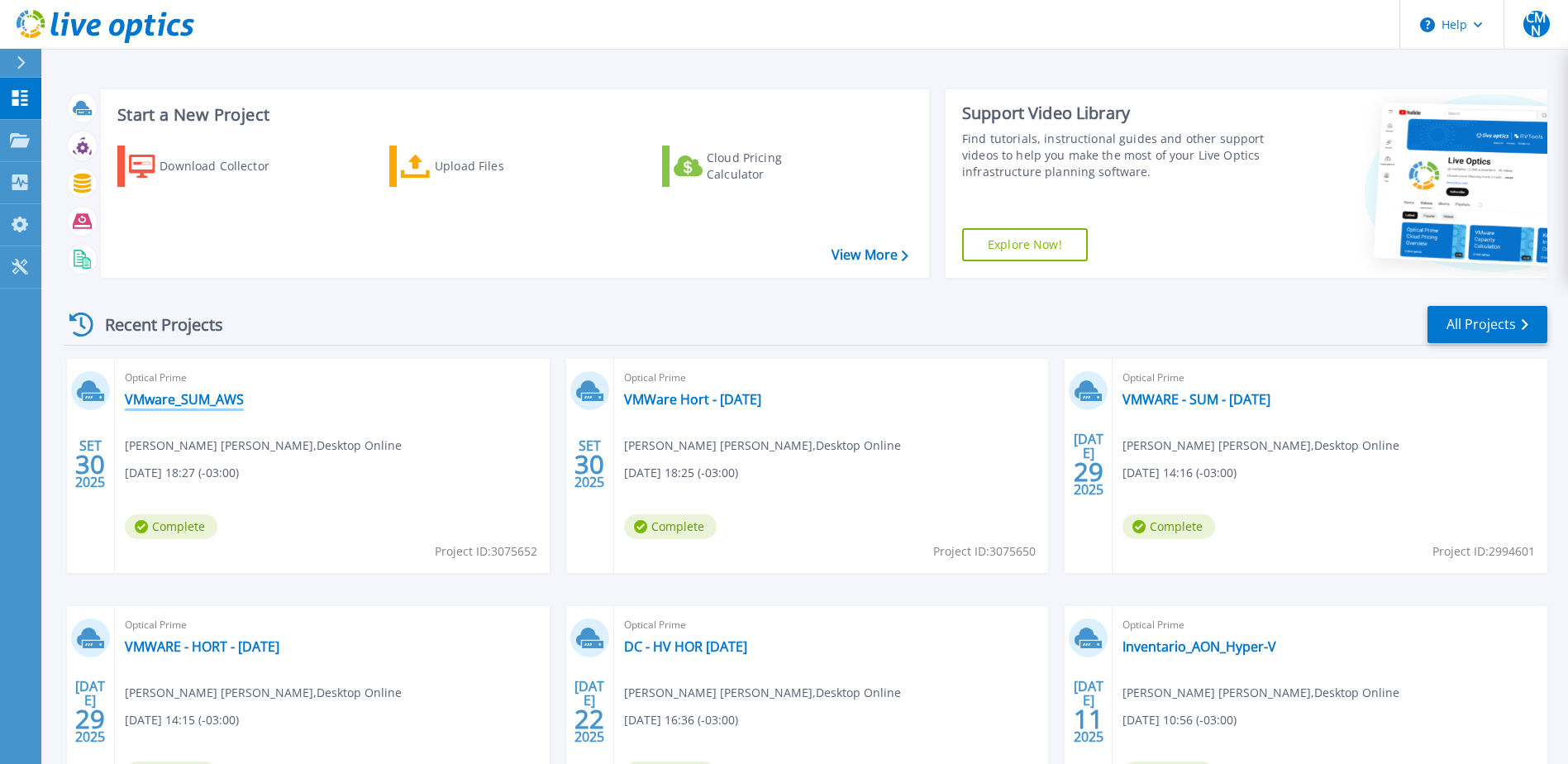
click at [232, 405] on link "VMware_SUM_AWS" at bounding box center [184, 399] width 119 height 17
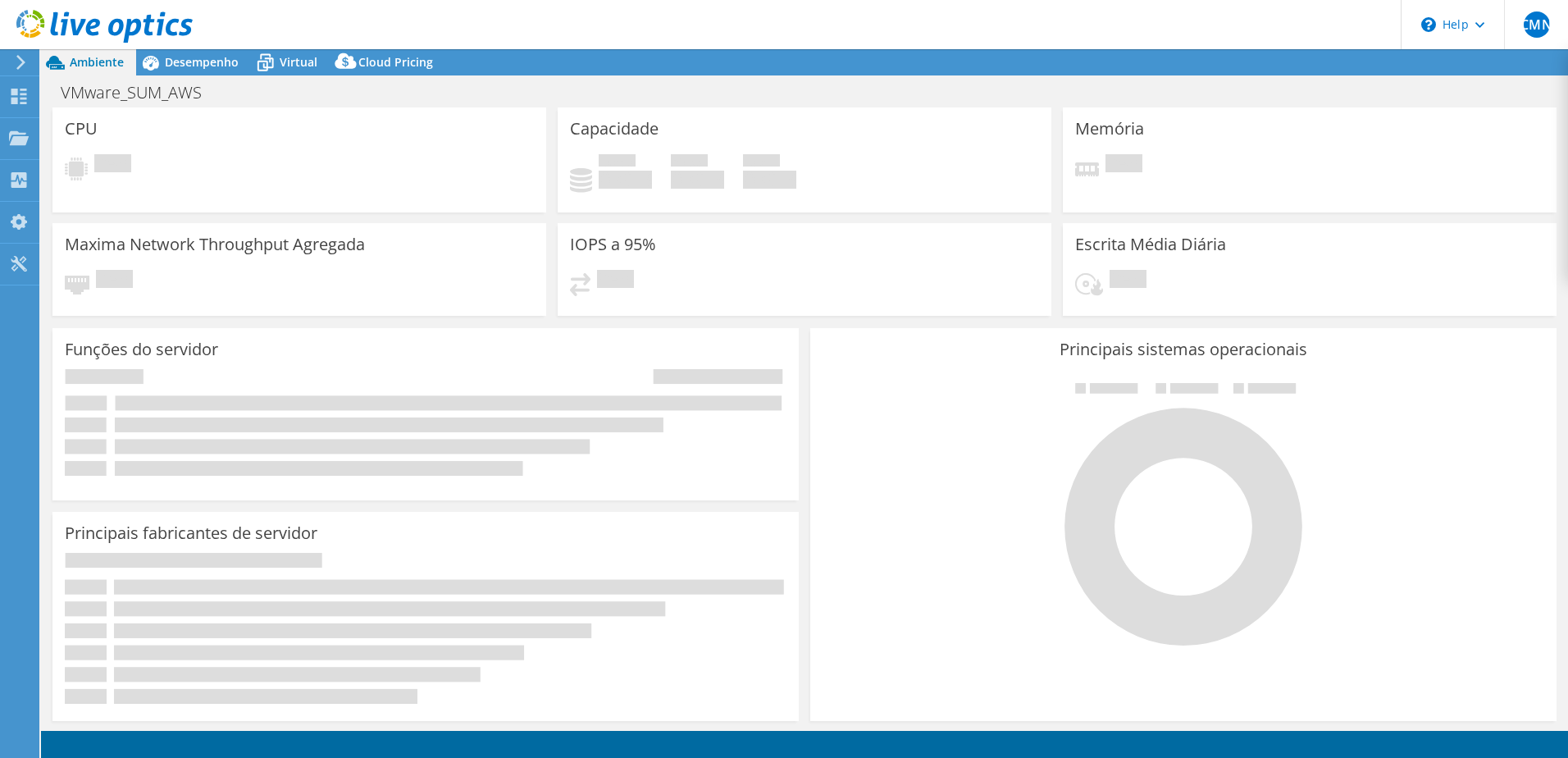
select select "USD"
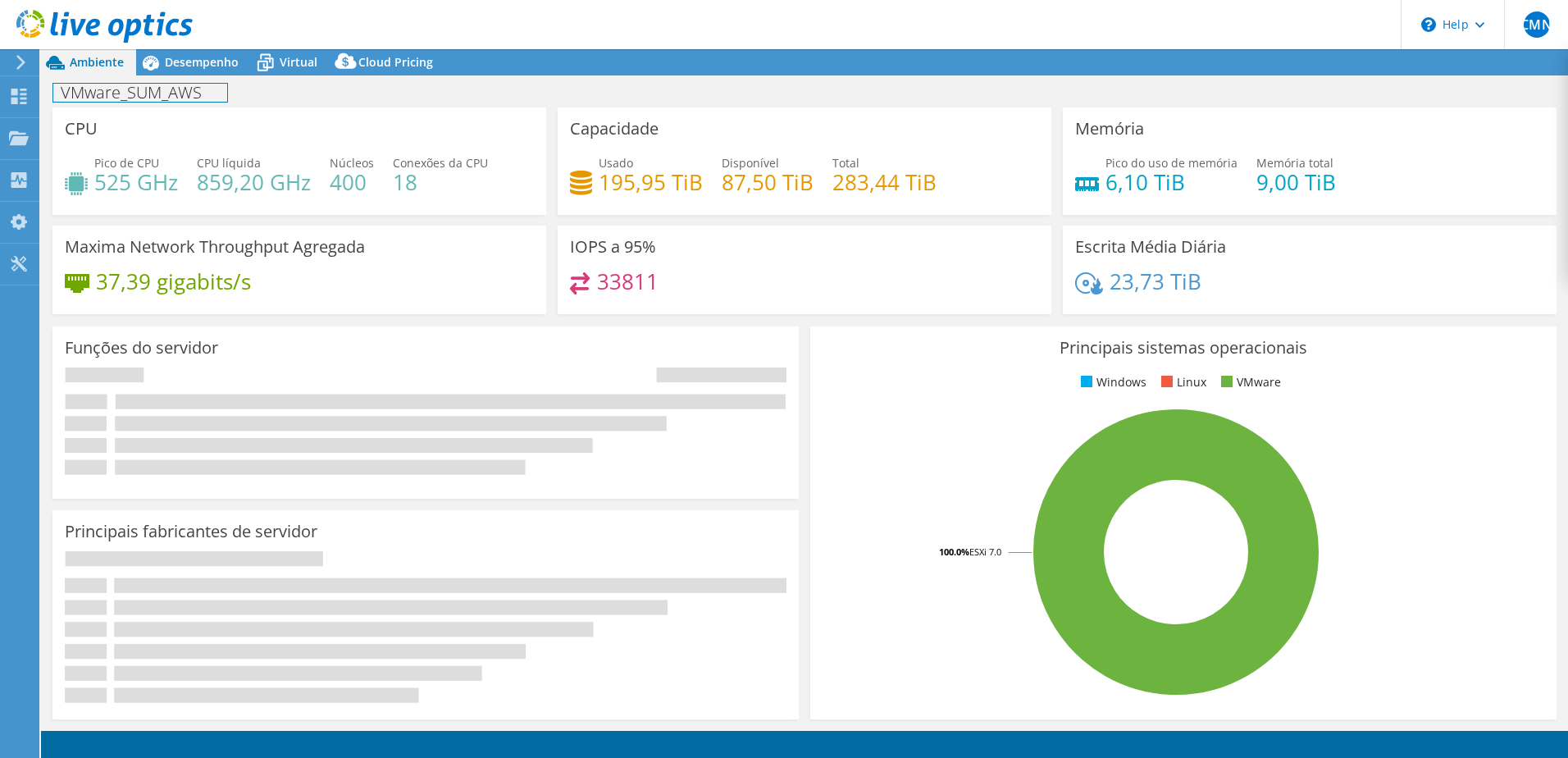
click at [155, 97] on h1 "VMware_SUM_AWS" at bounding box center [140, 93] width 174 height 18
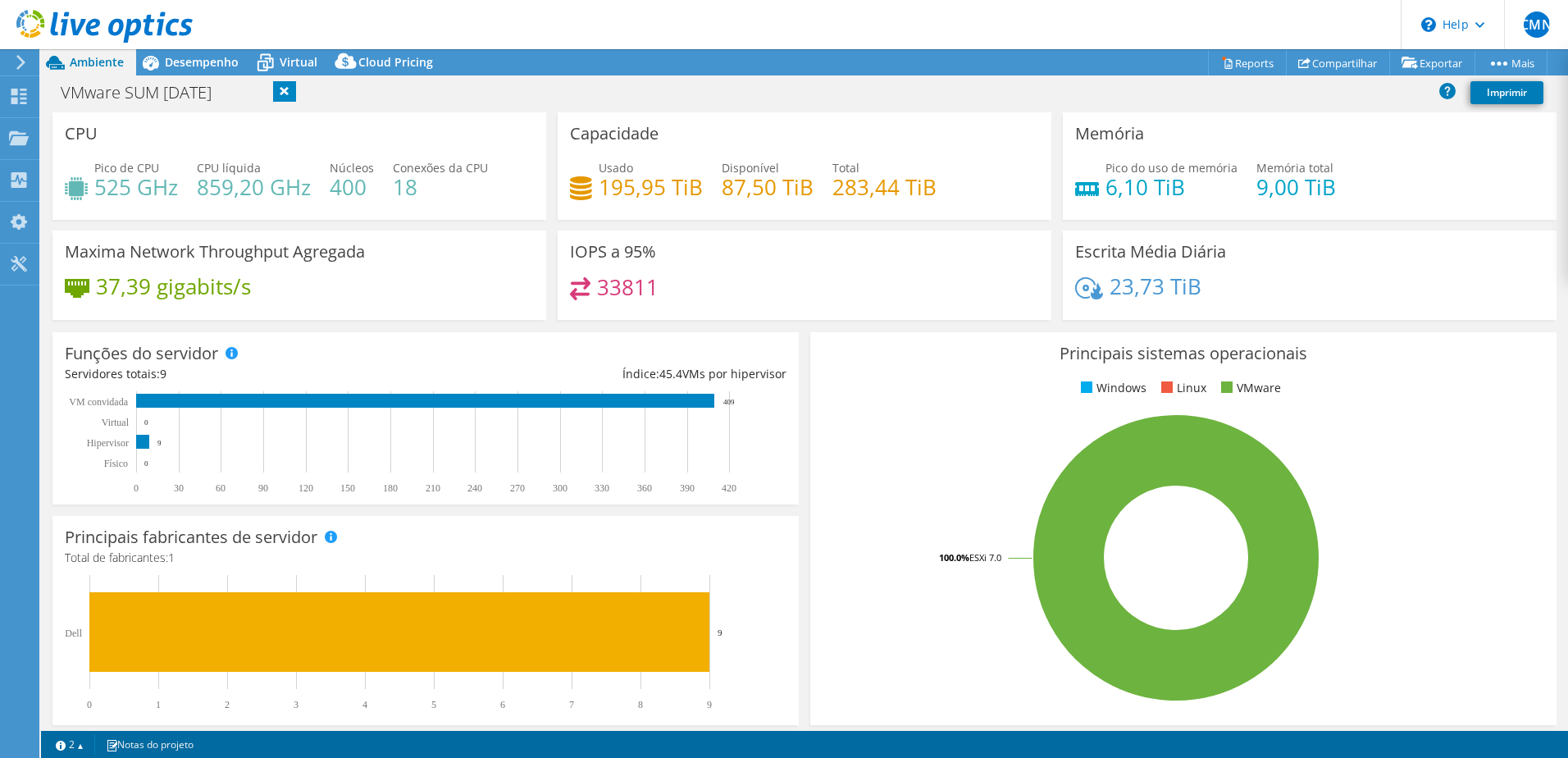
click at [284, 99] on div "VMware SUM 30-09-2025 Imprimir" at bounding box center [805, 92] width 1528 height 31
click at [237, 99] on h1 "VMware SUM 30-09-2025" at bounding box center [145, 93] width 183 height 18
click at [294, 91] on div "VMware SUM 30-09-2025 Imprimir" at bounding box center [805, 92] width 1528 height 31
click at [295, 91] on div "VMware SUM 30-09-2025 Imprimir" at bounding box center [805, 92] width 1528 height 31
click at [295, 92] on div "VMware SUM 30-09-2025 Imprimir" at bounding box center [805, 92] width 1528 height 31
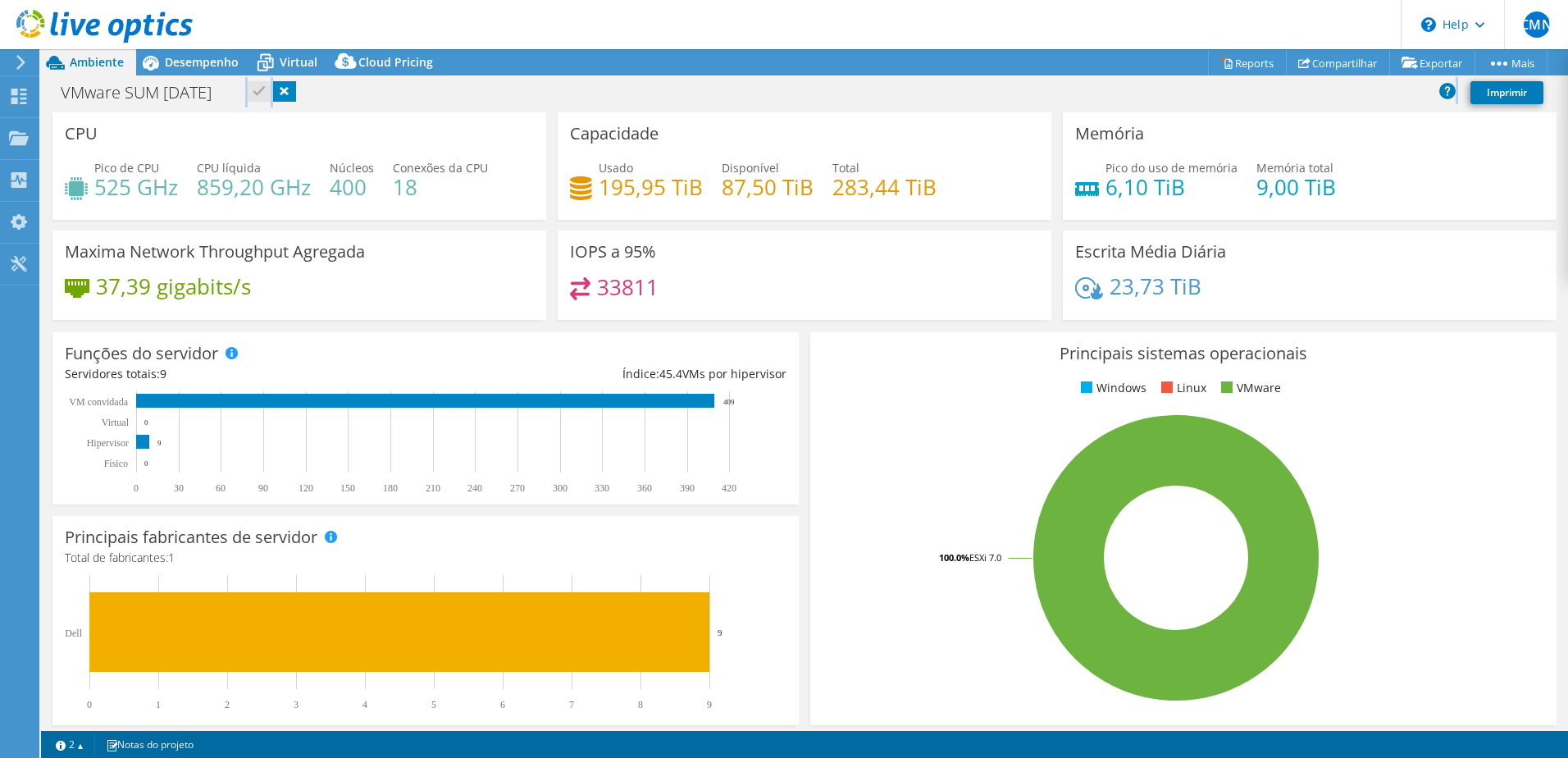
click at [295, 92] on div "VMware SUM 30-09-2025 Imprimir" at bounding box center [805, 92] width 1528 height 31
click at [302, 98] on div "VMware SUM 30-09-2025 Imprimir" at bounding box center [805, 92] width 1528 height 31
click at [300, 92] on div "VMware SUM 30-09-2025 Imprimir" at bounding box center [805, 92] width 1528 height 31
click at [237, 93] on h1 "VMware SUM 30-09-2025" at bounding box center [145, 93] width 183 height 18
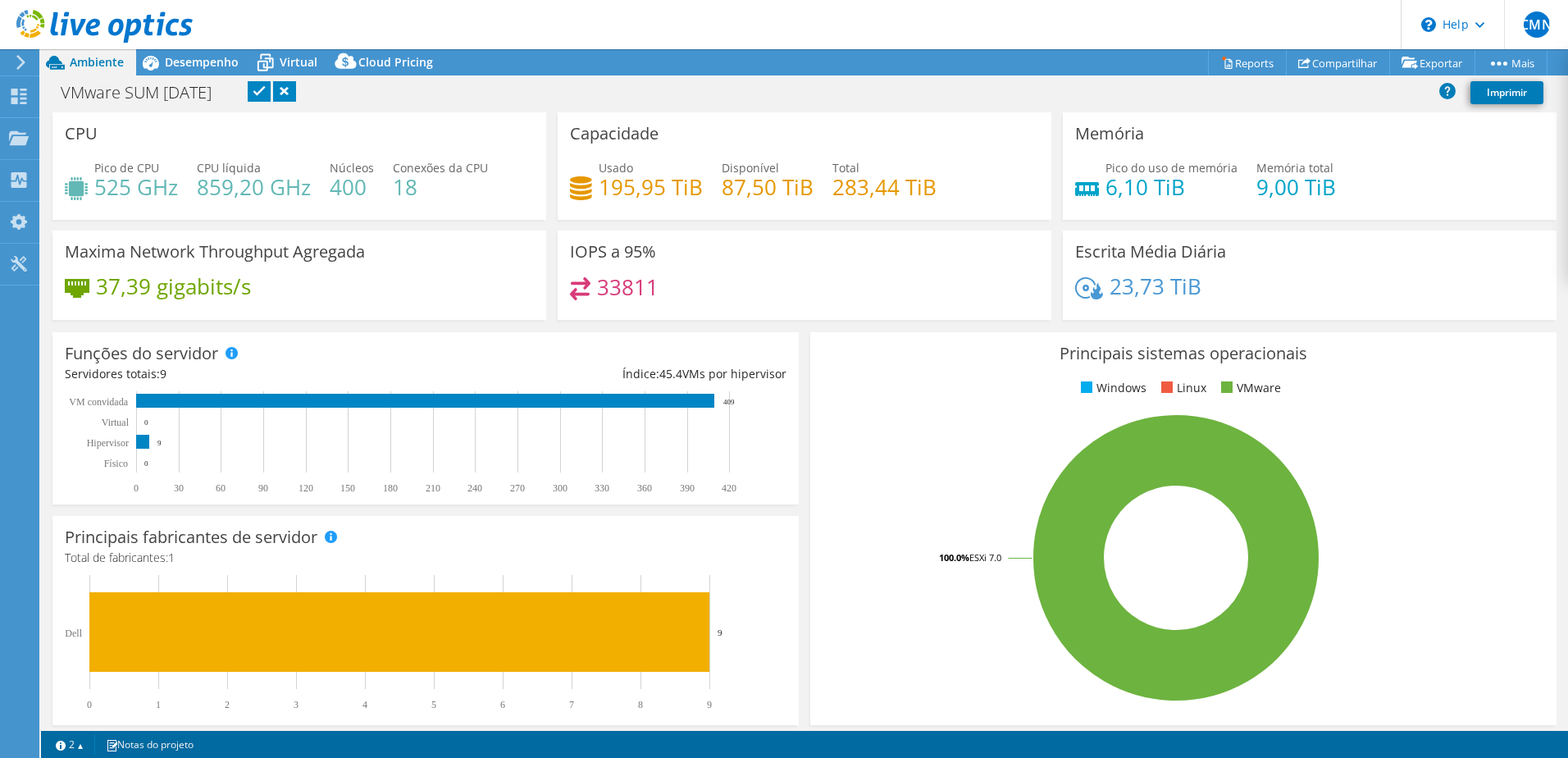
click at [271, 91] on link at bounding box center [259, 91] width 23 height 20
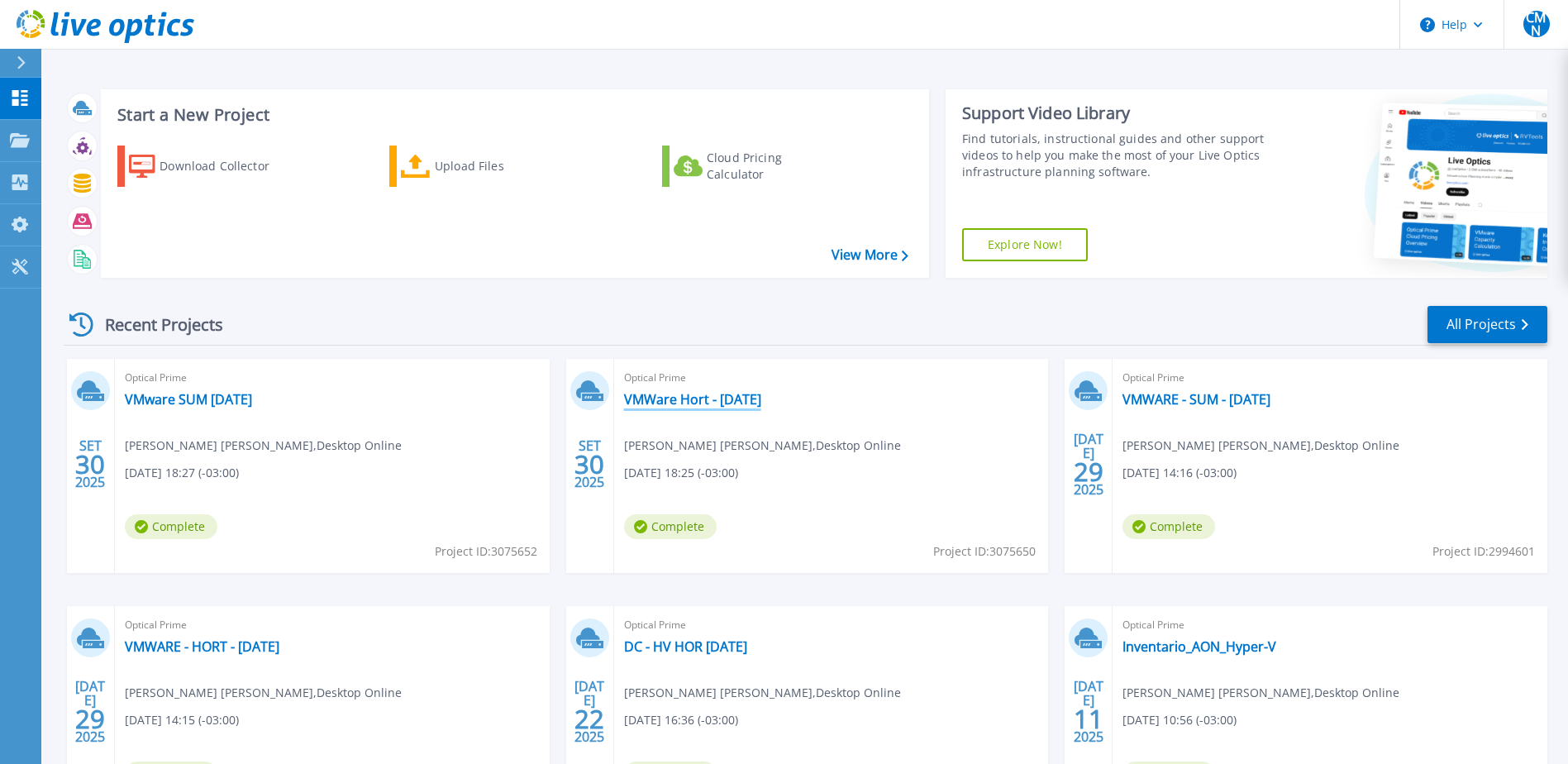
click at [712, 408] on link "VMWare Hort - [DATE]" at bounding box center [693, 399] width 137 height 17
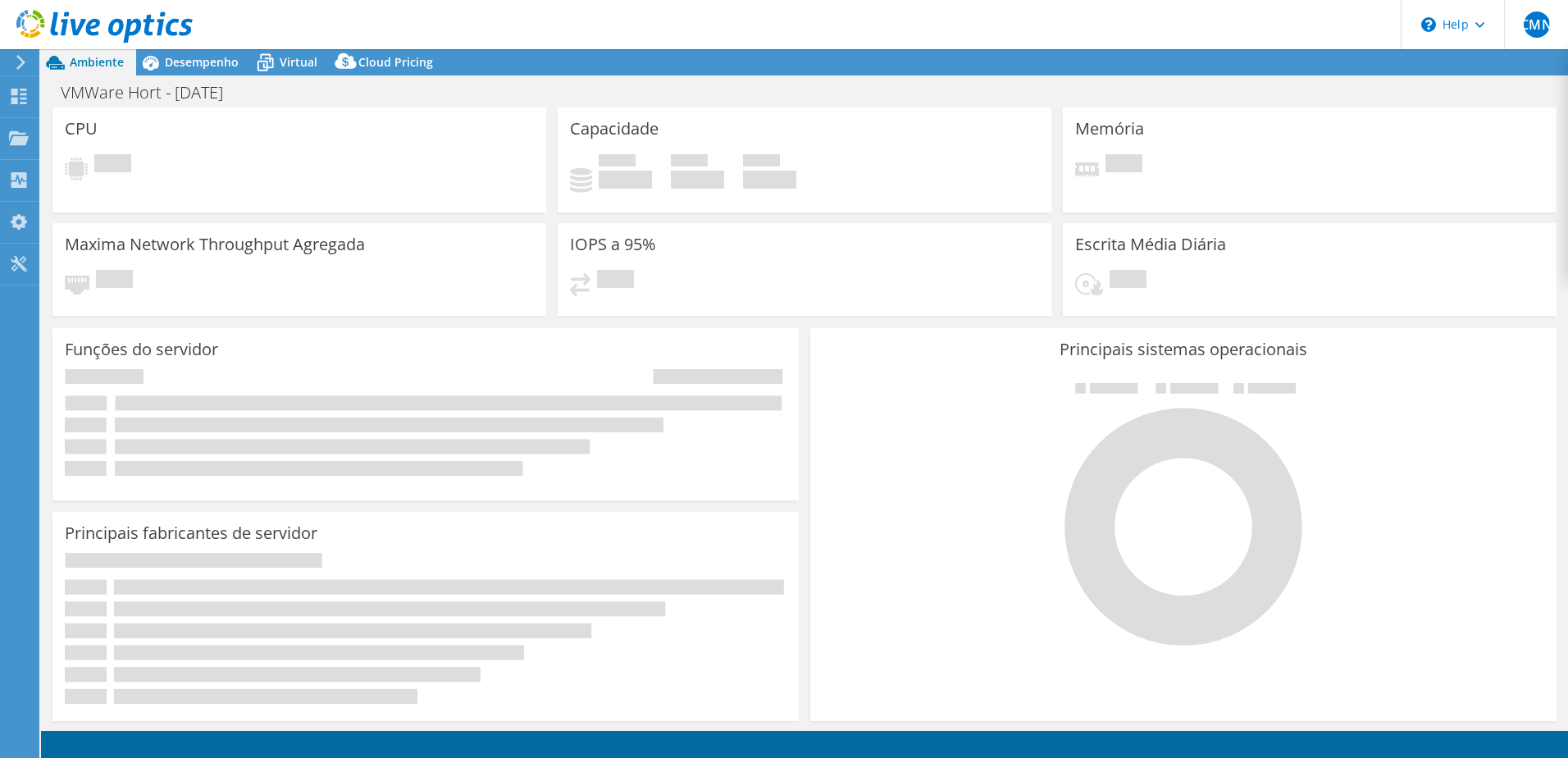
select select "USD"
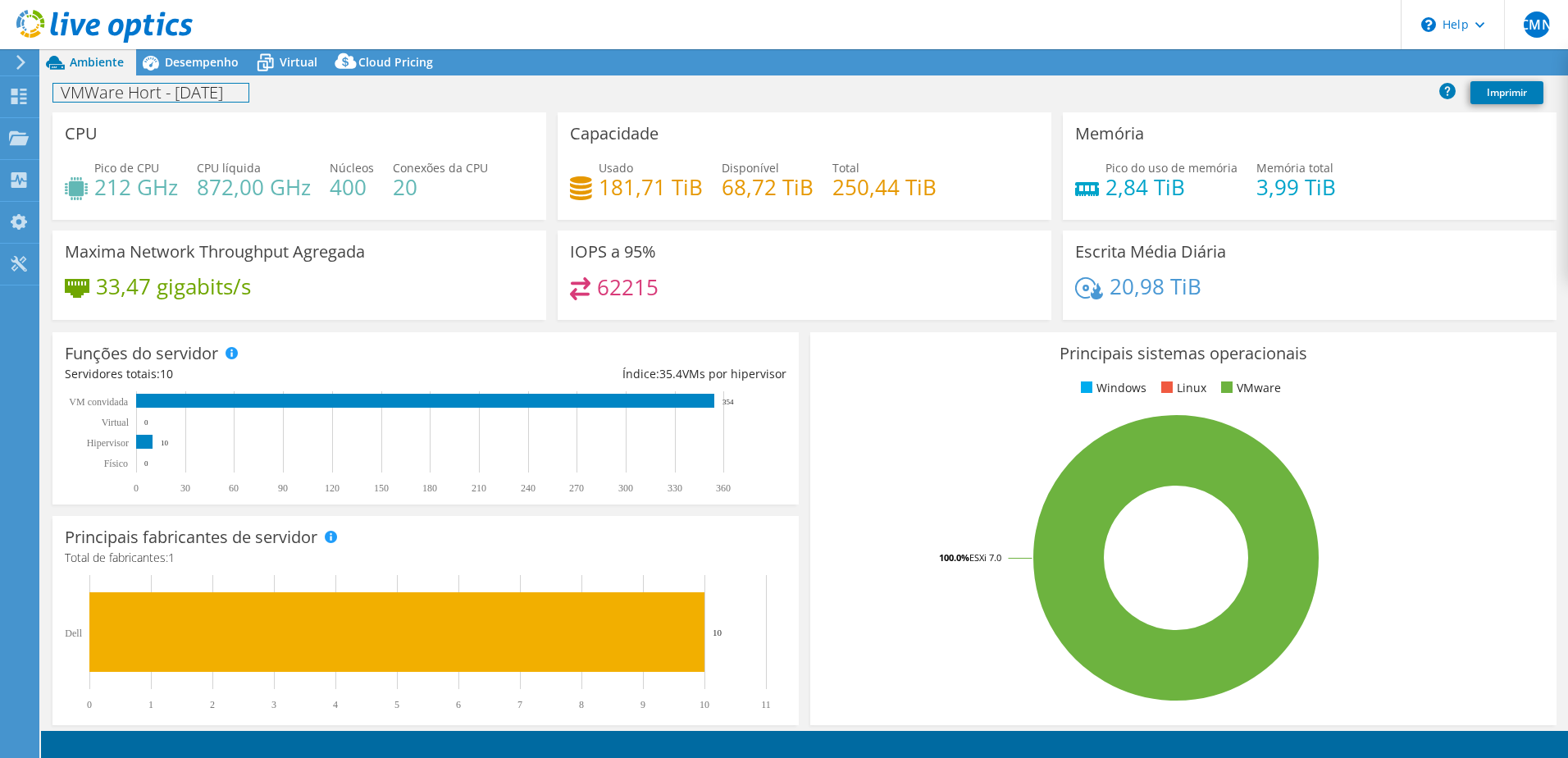
click at [176, 100] on h1 "VMWare Hort - 30-09-2025" at bounding box center [150, 93] width 195 height 18
click at [156, 98] on h1 "VMWare Hort - 30-09-2025" at bounding box center [150, 93] width 195 height 18
click at [281, 89] on link at bounding box center [270, 91] width 23 height 20
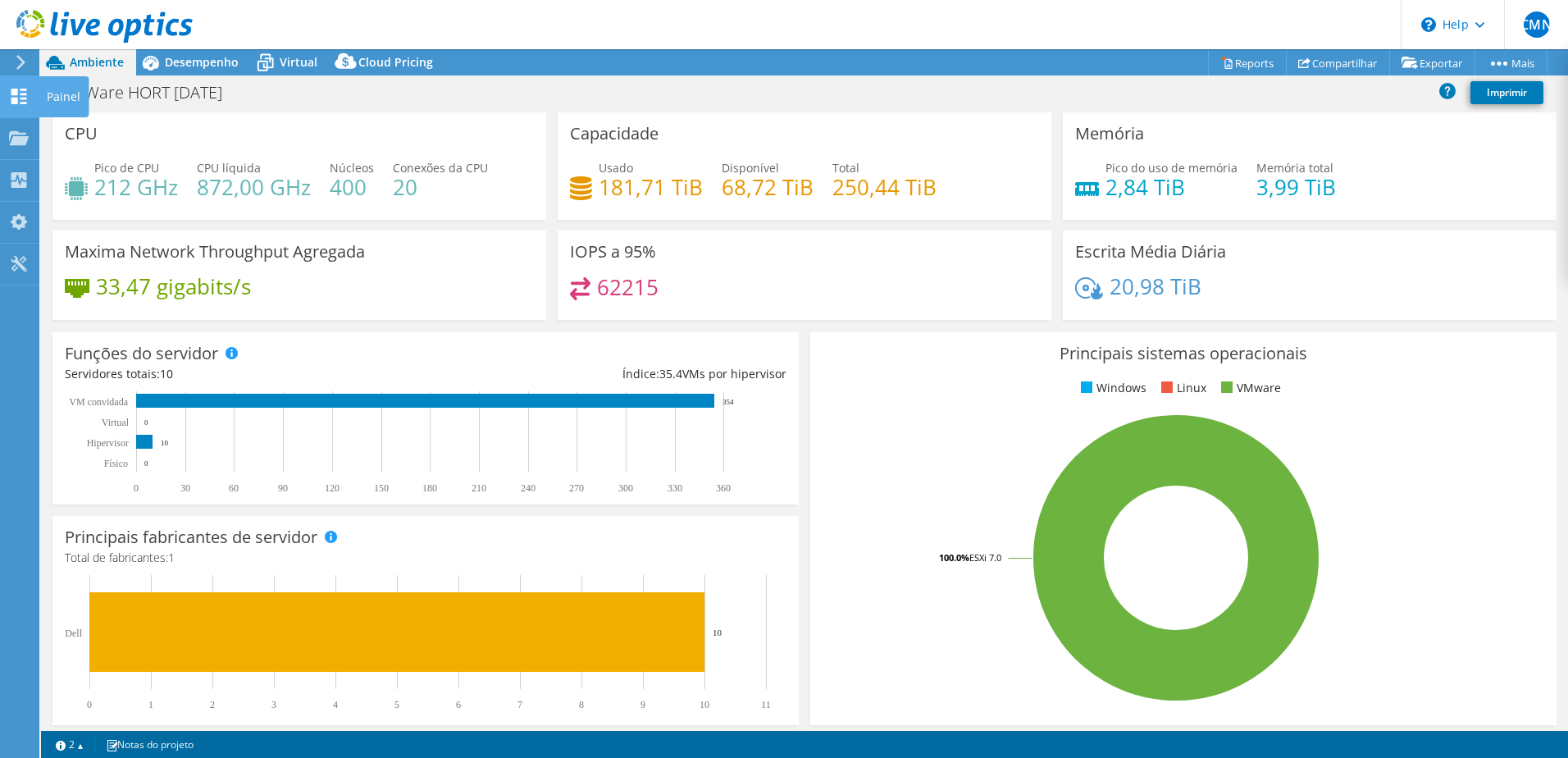
click at [23, 93] on use at bounding box center [19, 96] width 16 height 16
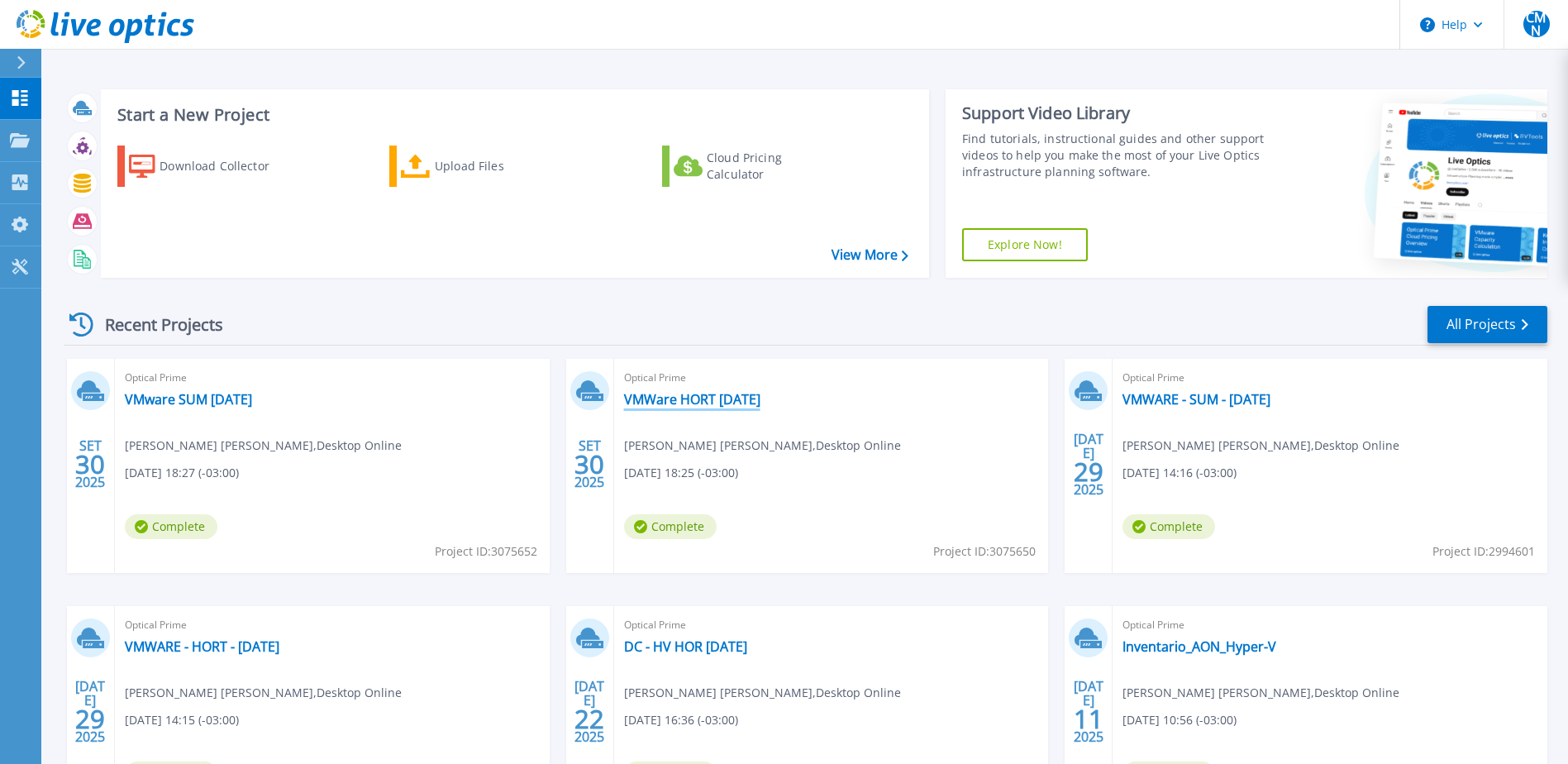
click at [728, 397] on link "VMWare HORT [DATE]" at bounding box center [692, 399] width 136 height 17
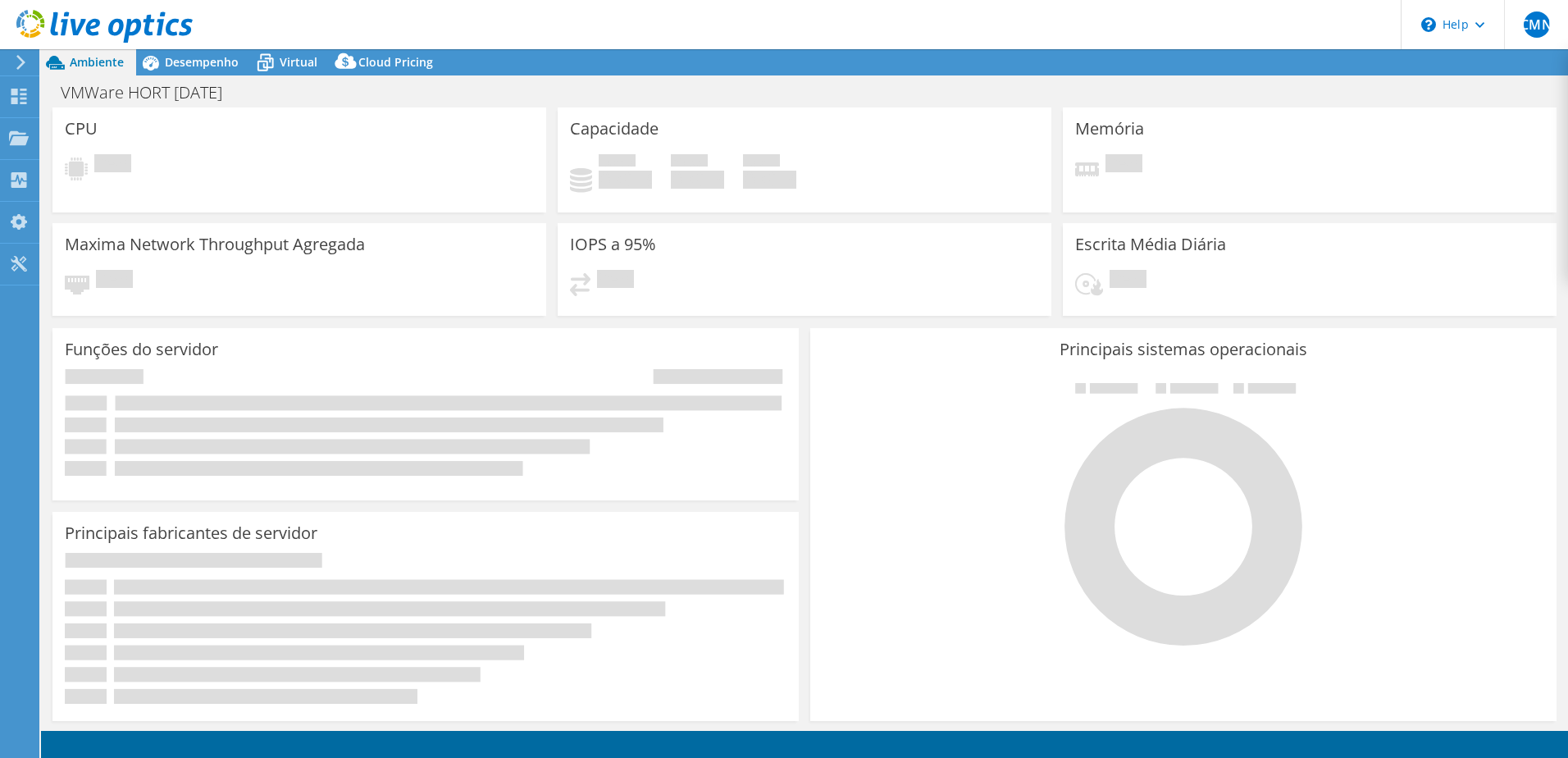
select select "USD"
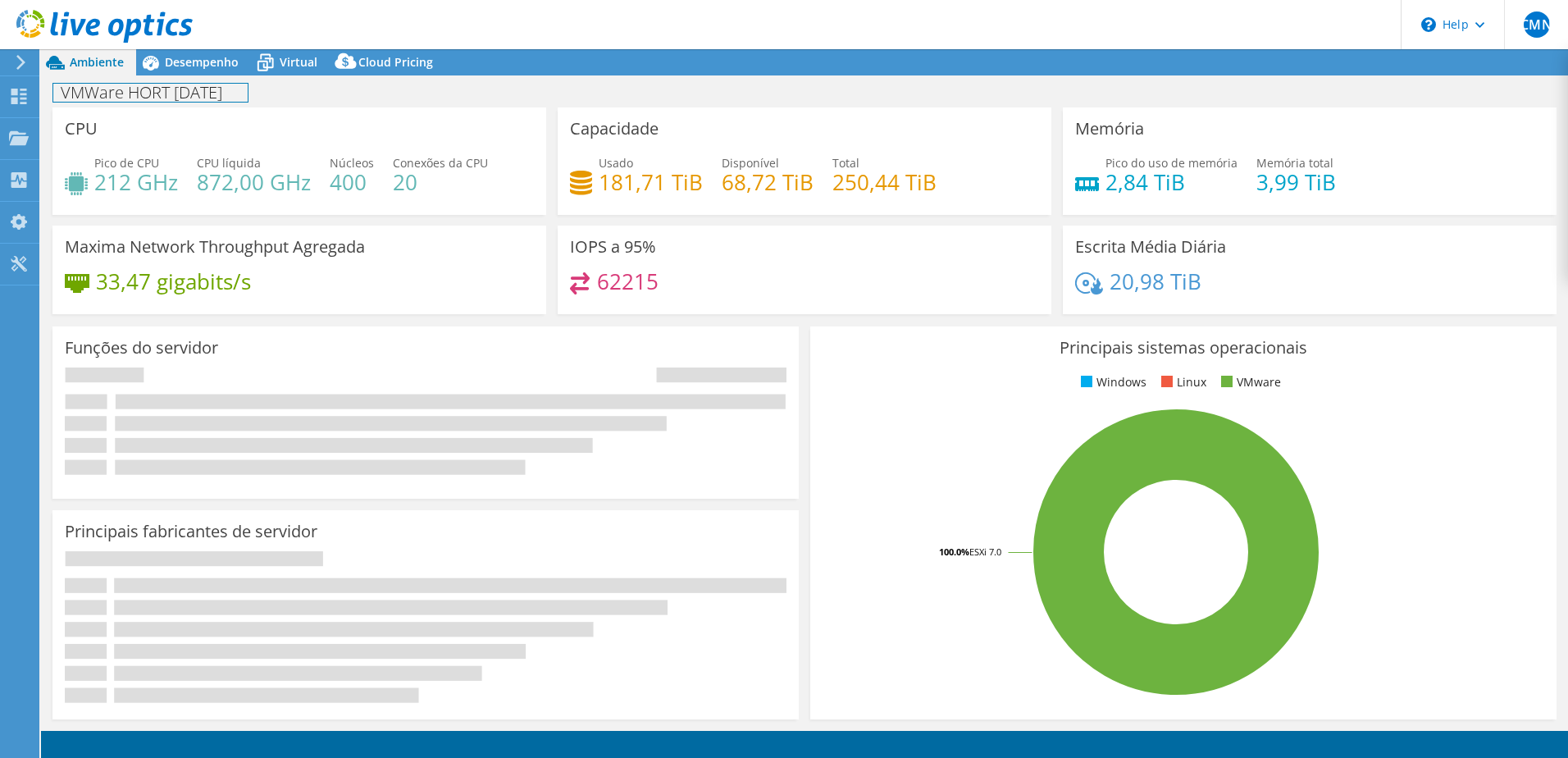
click at [107, 101] on h1 "VMWare HORT 30-09-25" at bounding box center [150, 93] width 195 height 18
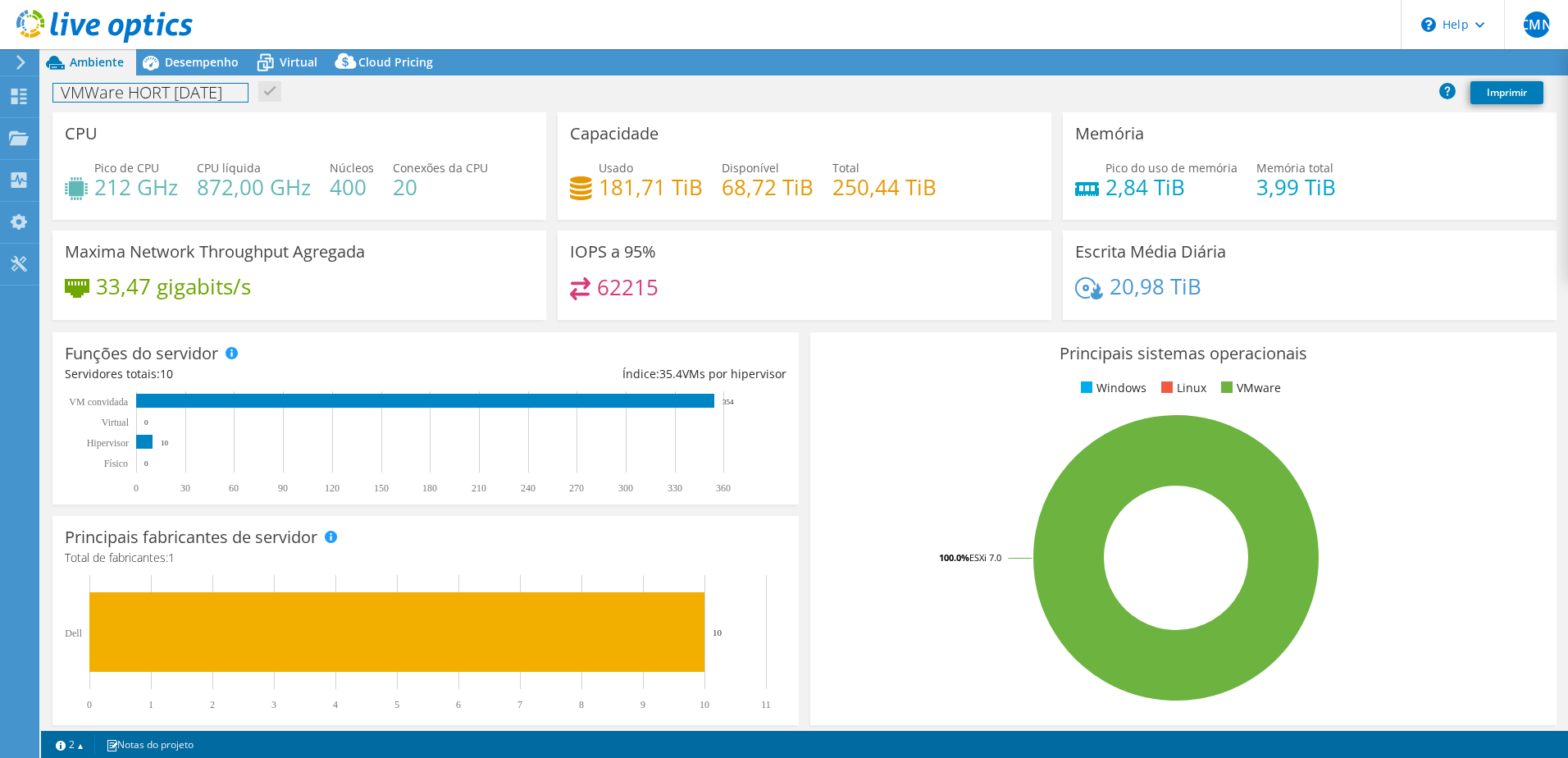
click at [89, 94] on h1 "VMWare HORT 30-09-25" at bounding box center [150, 93] width 195 height 18
click at [278, 99] on link at bounding box center [266, 91] width 23 height 20
click at [1341, 72] on link "Compartilhar" at bounding box center [1337, 62] width 104 height 25
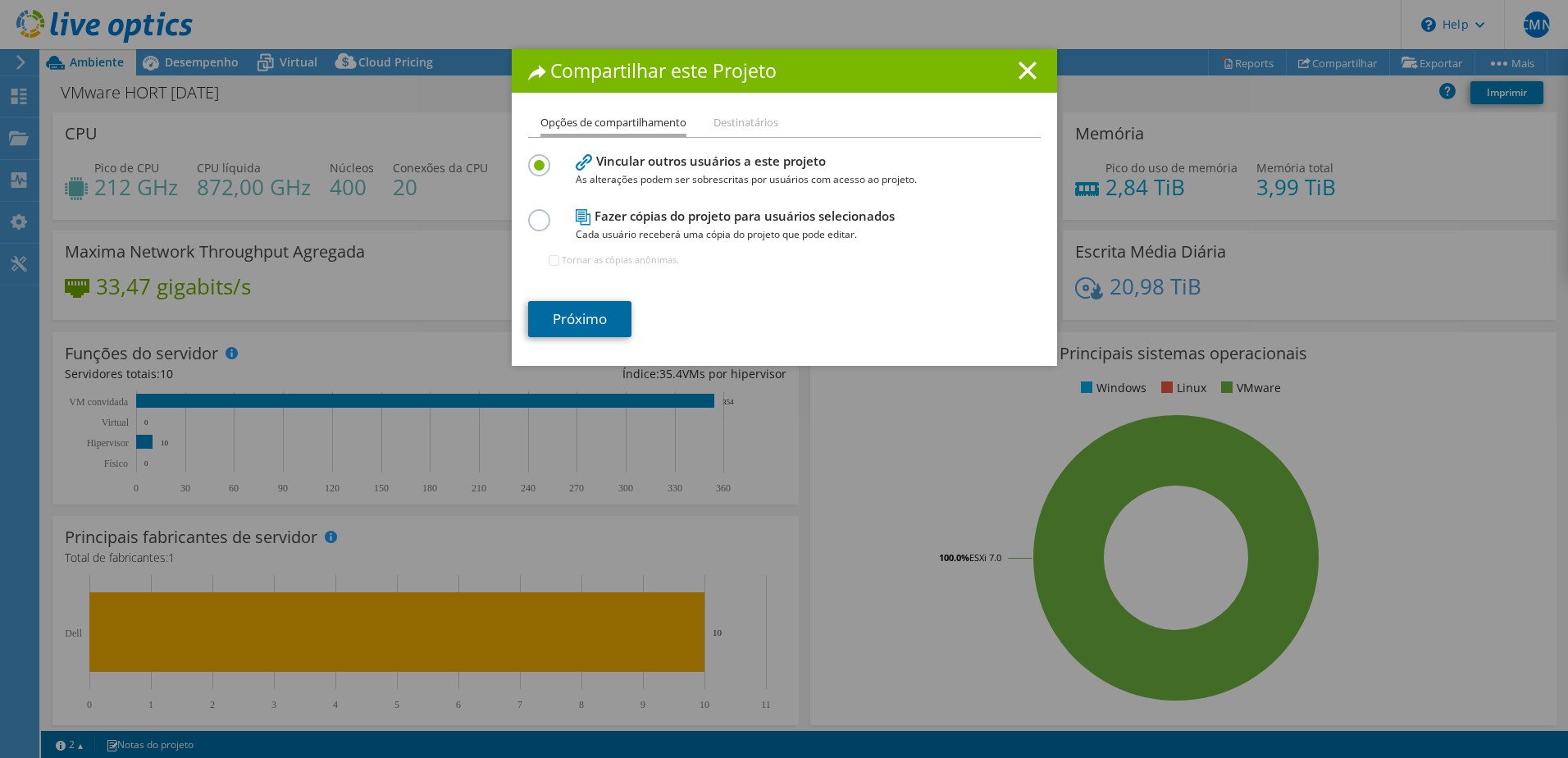
click at [615, 318] on link "Próximo" at bounding box center [580, 319] width 103 height 36
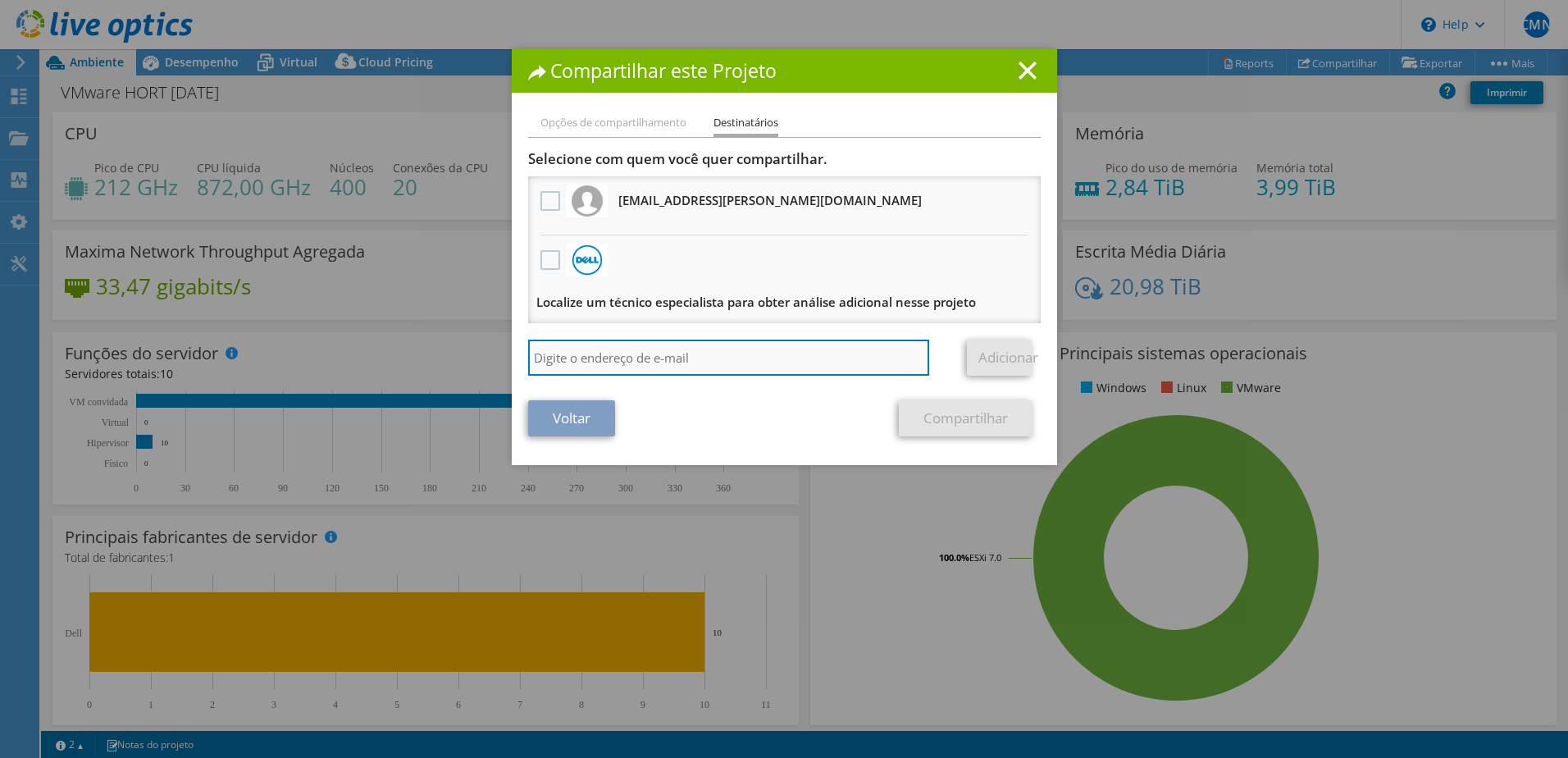
click at [674, 352] on input "search" at bounding box center [729, 357] width 402 height 36
paste input "paulo.michelini@added.com.br"
type input "paulo.michelini@added.com.br"
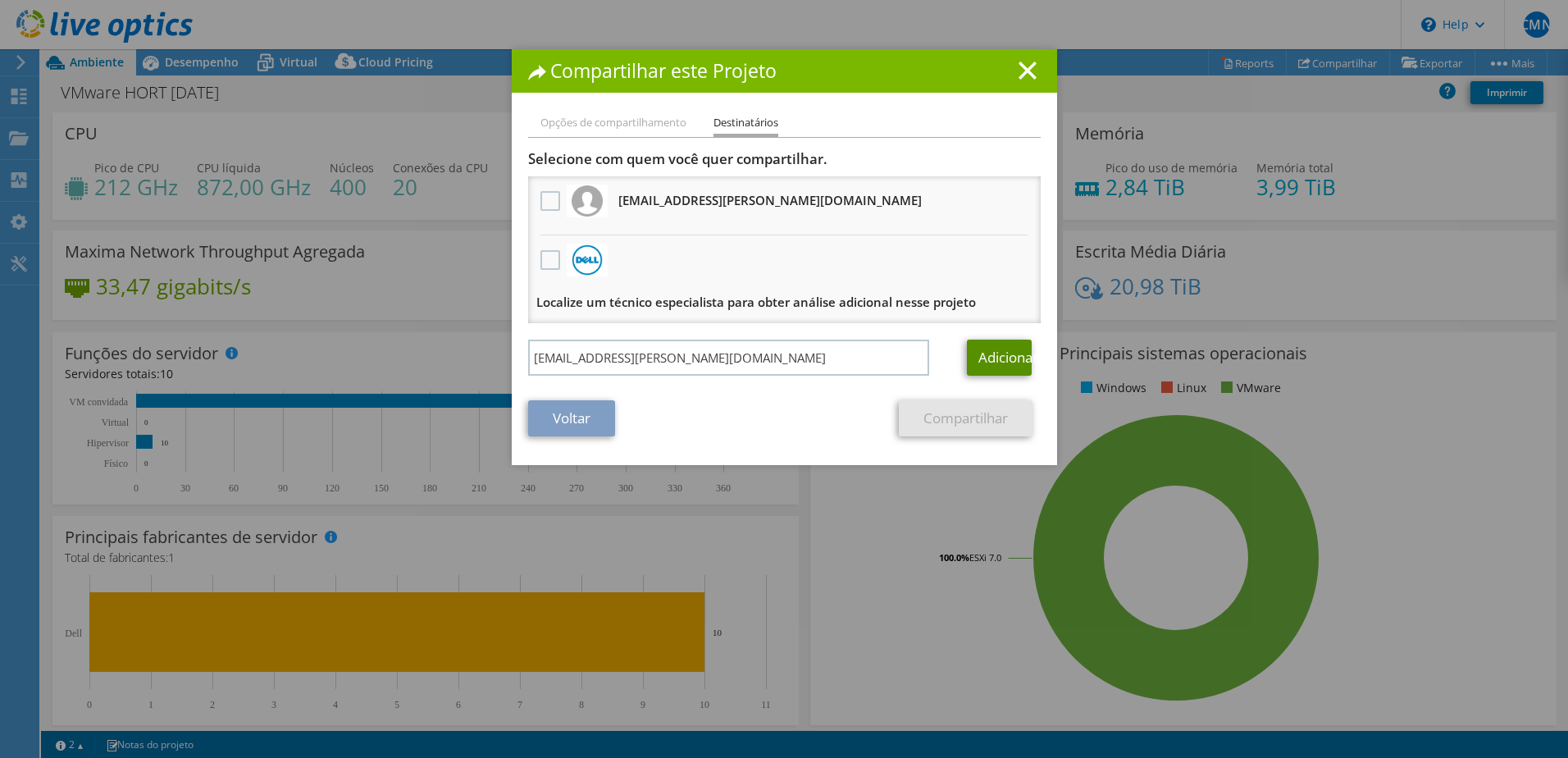
click at [991, 357] on link "Adicionar" at bounding box center [999, 357] width 65 height 36
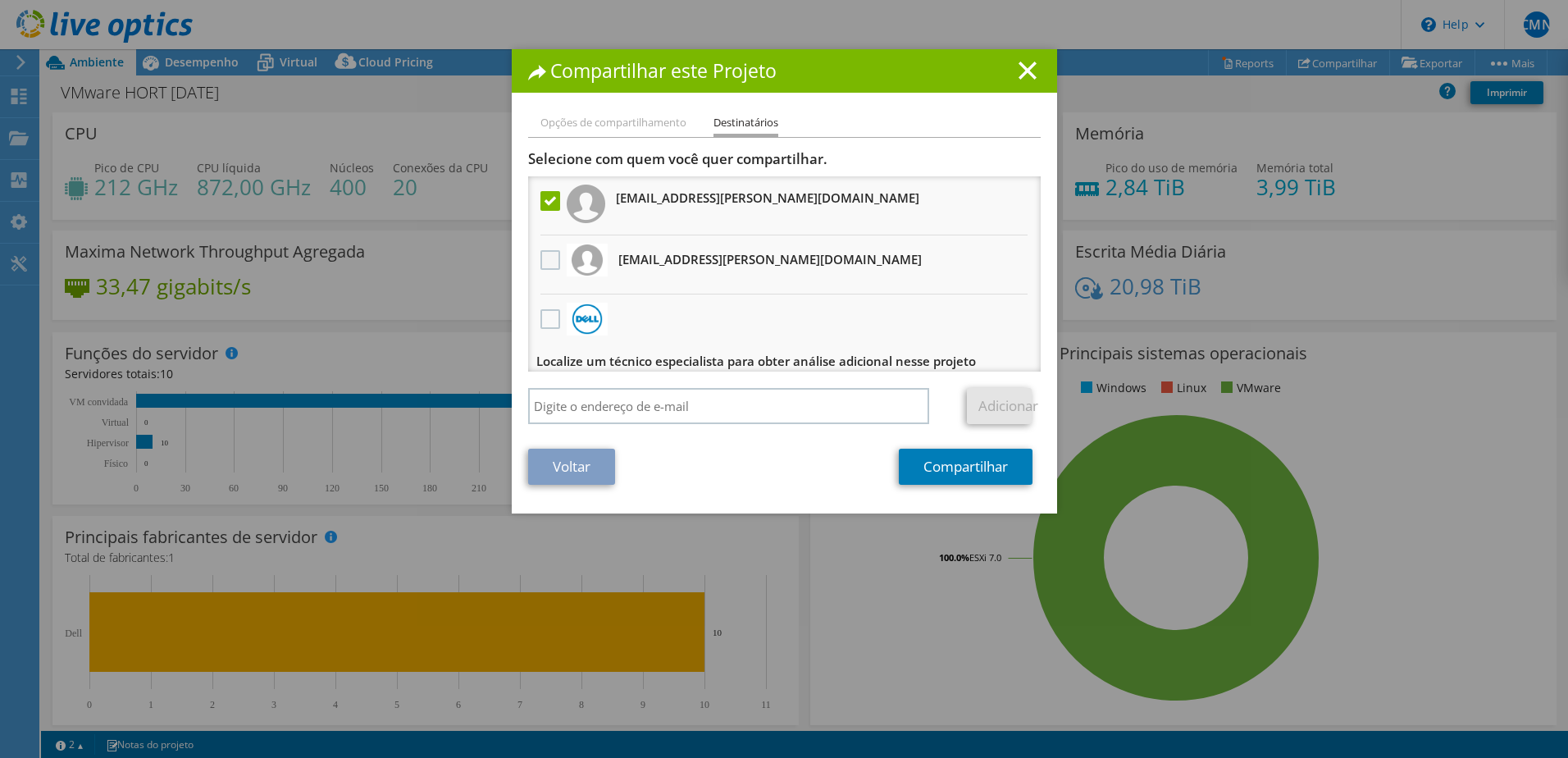
click at [550, 257] on label at bounding box center [552, 259] width 24 height 20
click at [0, 0] on input "checkbox" at bounding box center [0, 0] width 0 height 0
click at [934, 462] on link "Compartilhar" at bounding box center [965, 466] width 134 height 36
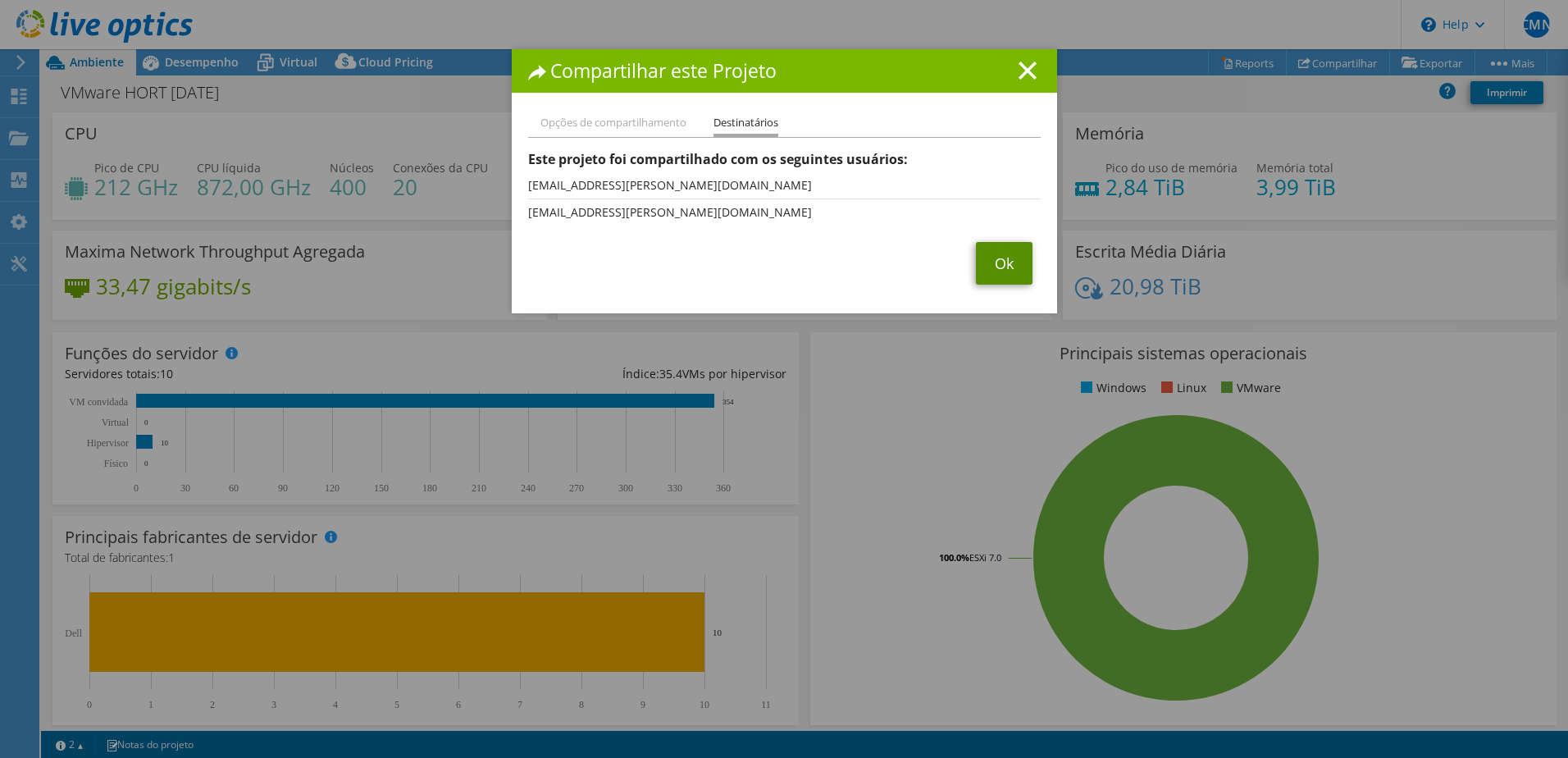
click at [1008, 249] on link "Ok" at bounding box center [1004, 263] width 57 height 43
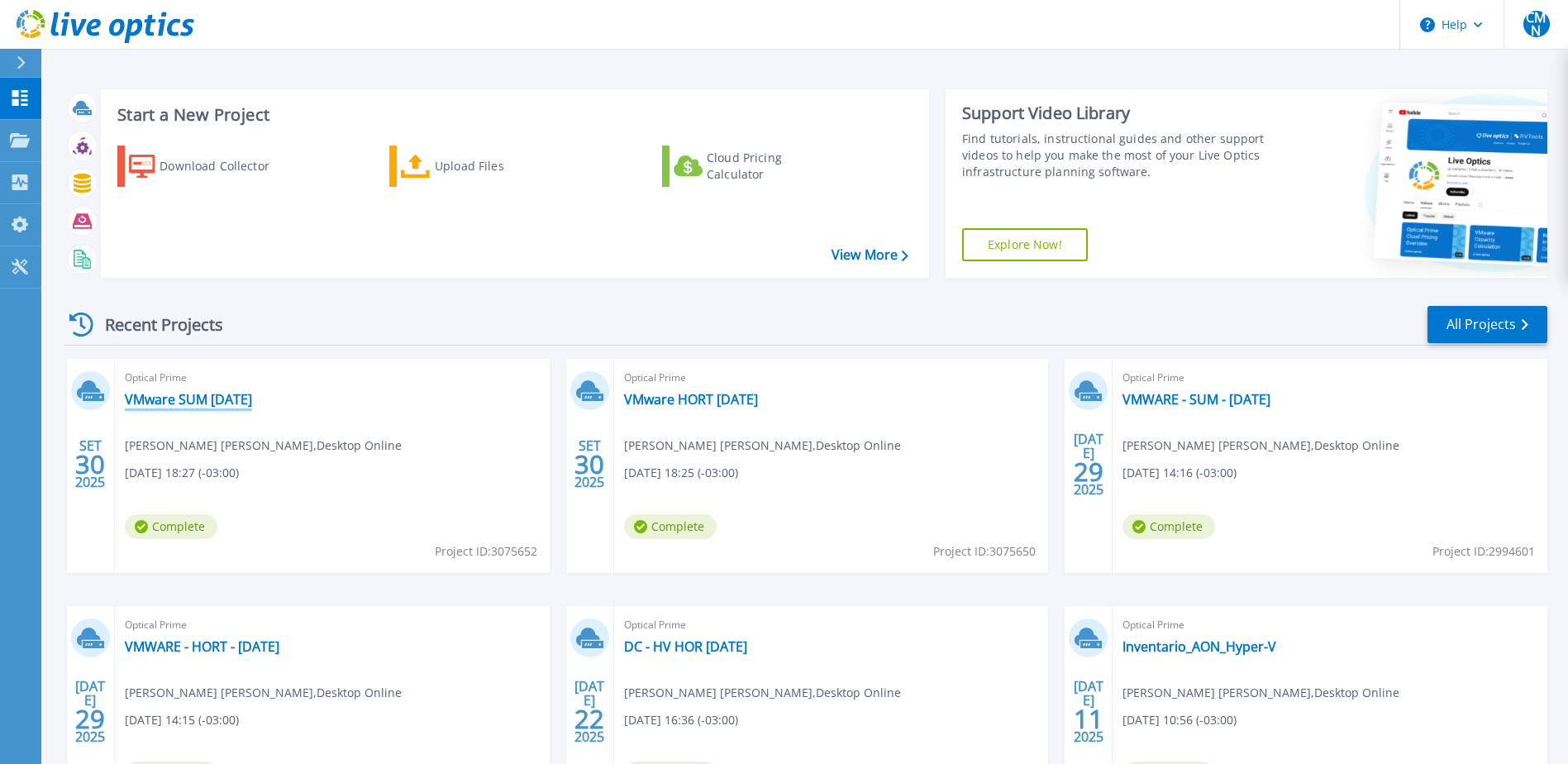
click at [215, 395] on link "VMware SUM [DATE]" at bounding box center [188, 399] width 128 height 17
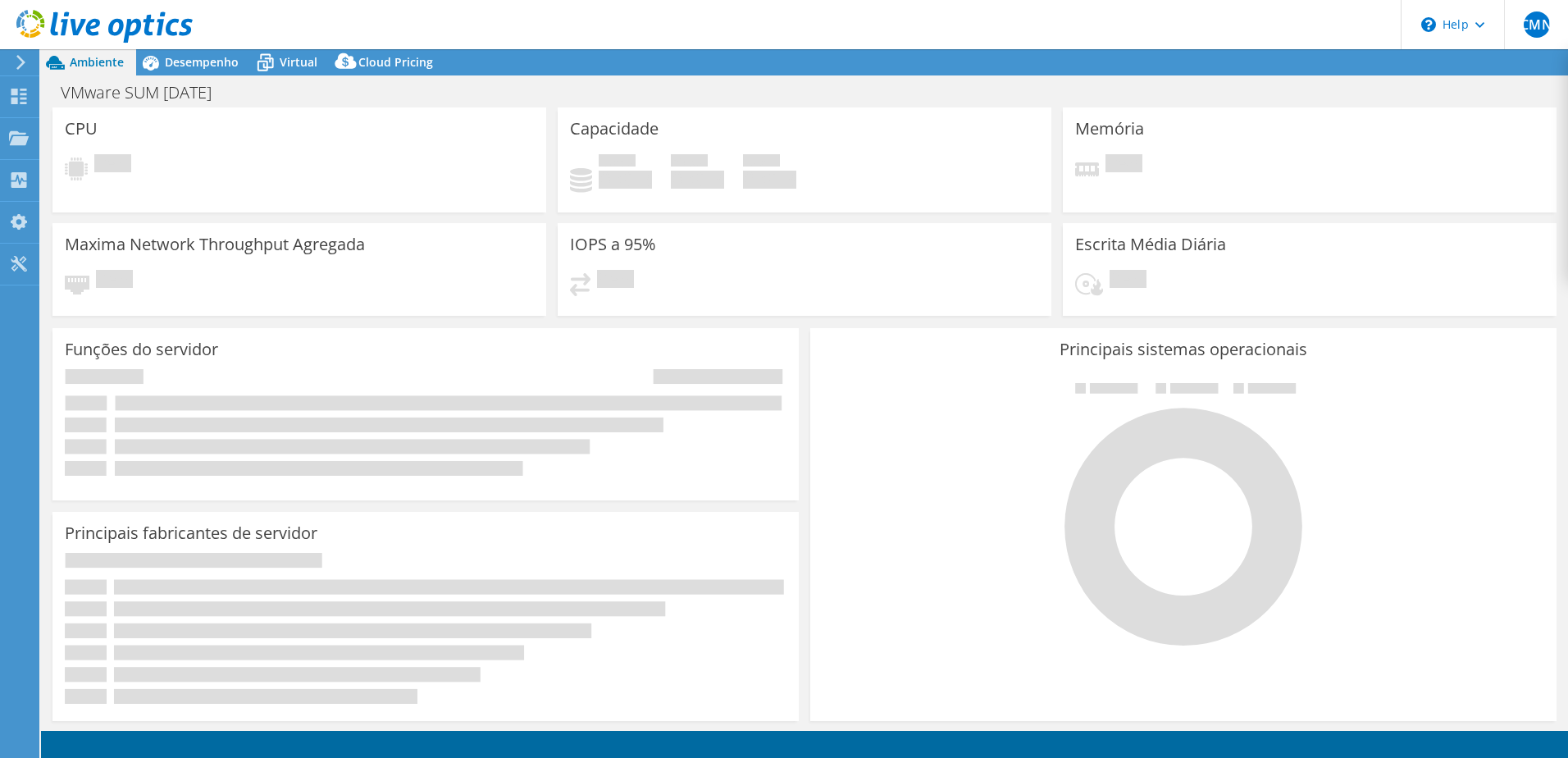
select select "USD"
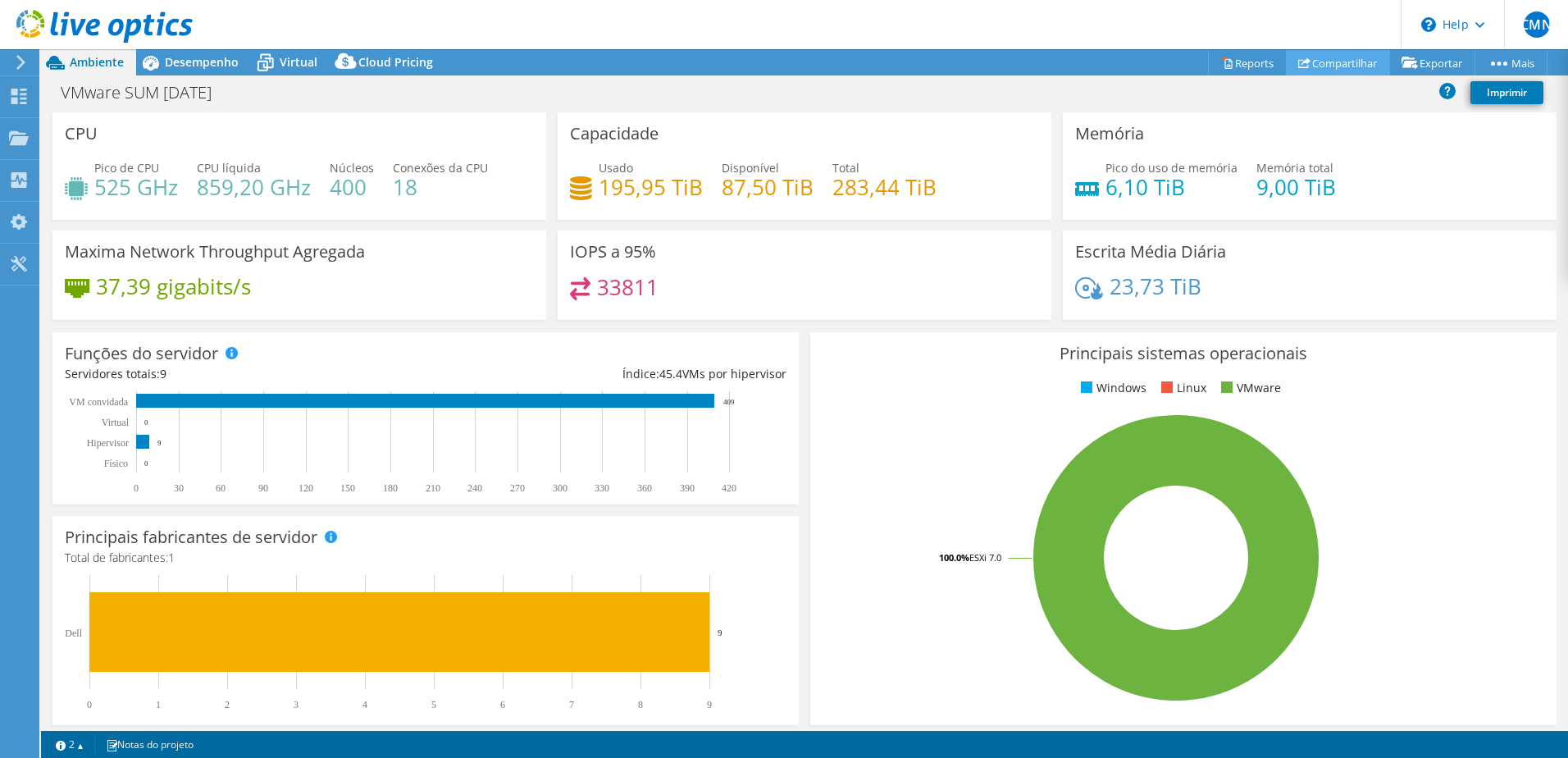
click at [1343, 59] on link "Compartilhar" at bounding box center [1337, 62] width 104 height 25
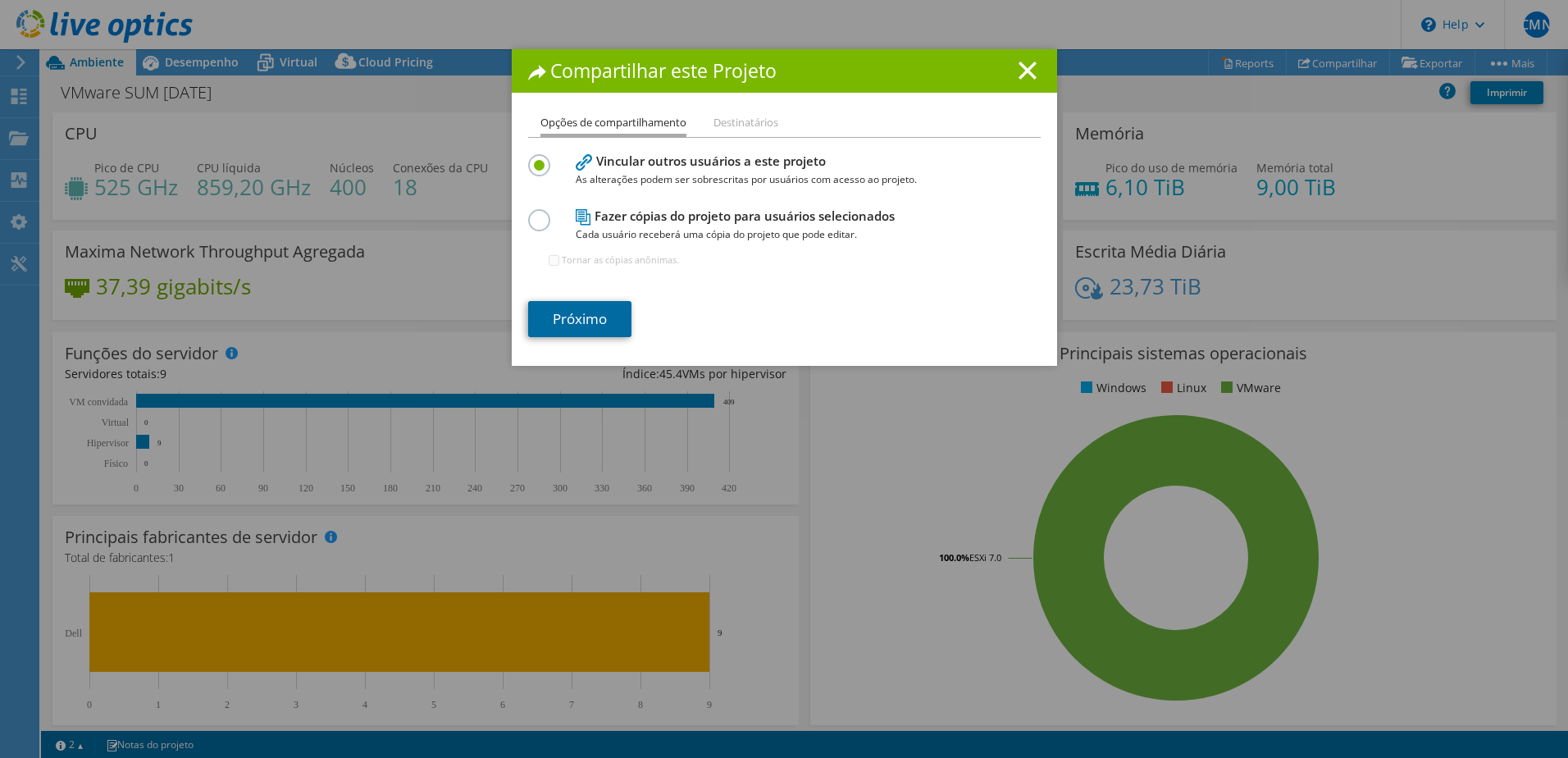
click at [589, 307] on link "Próximo" at bounding box center [580, 319] width 103 height 36
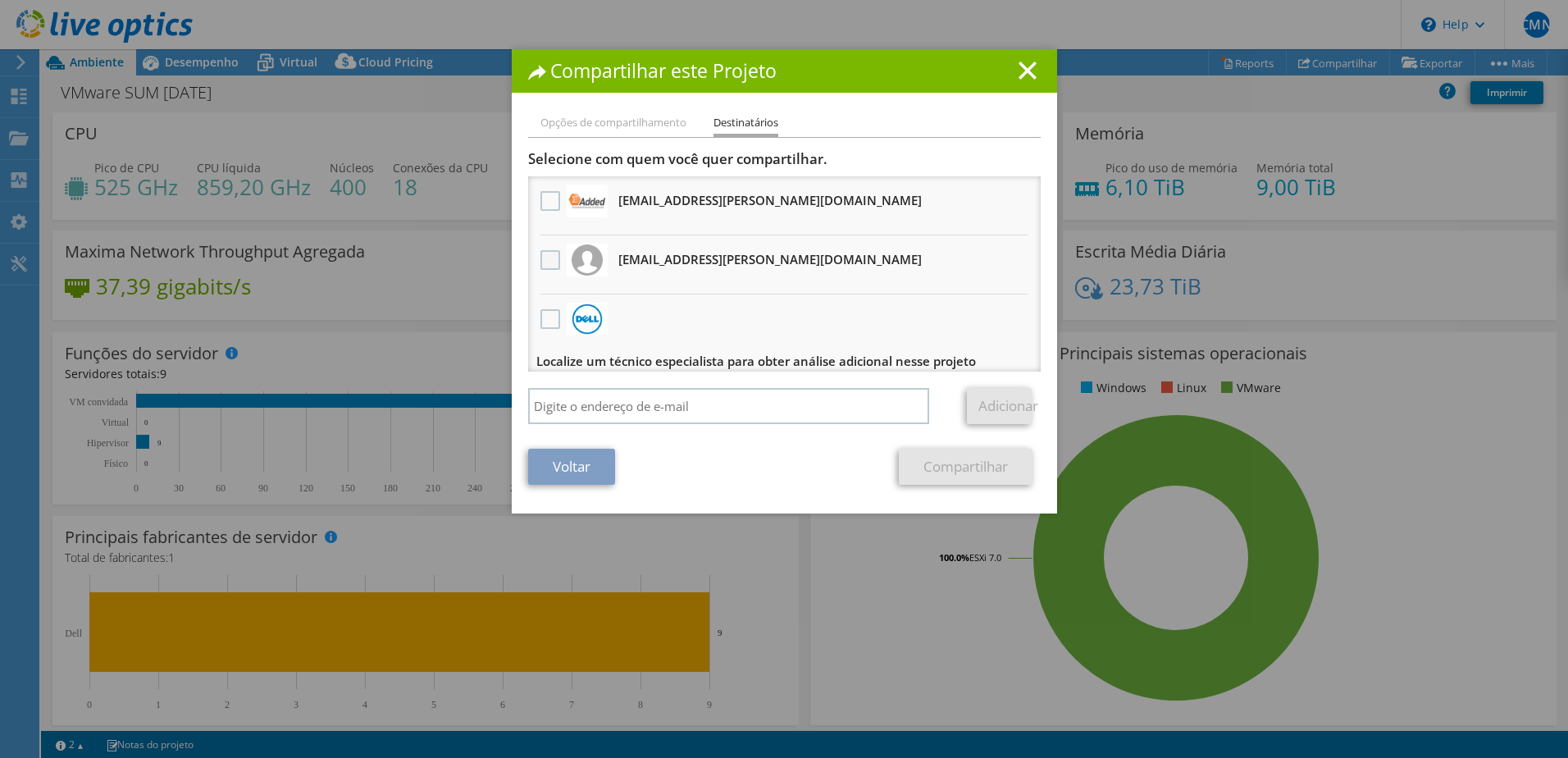
click at [547, 263] on label at bounding box center [552, 259] width 24 height 20
click at [0, 0] on input "checkbox" at bounding box center [0, 0] width 0 height 0
click at [541, 208] on label at bounding box center [552, 201] width 24 height 20
click at [0, 0] on input "checkbox" at bounding box center [0, 0] width 0 height 0
click at [950, 467] on link "Compartilhar" at bounding box center [965, 466] width 134 height 36
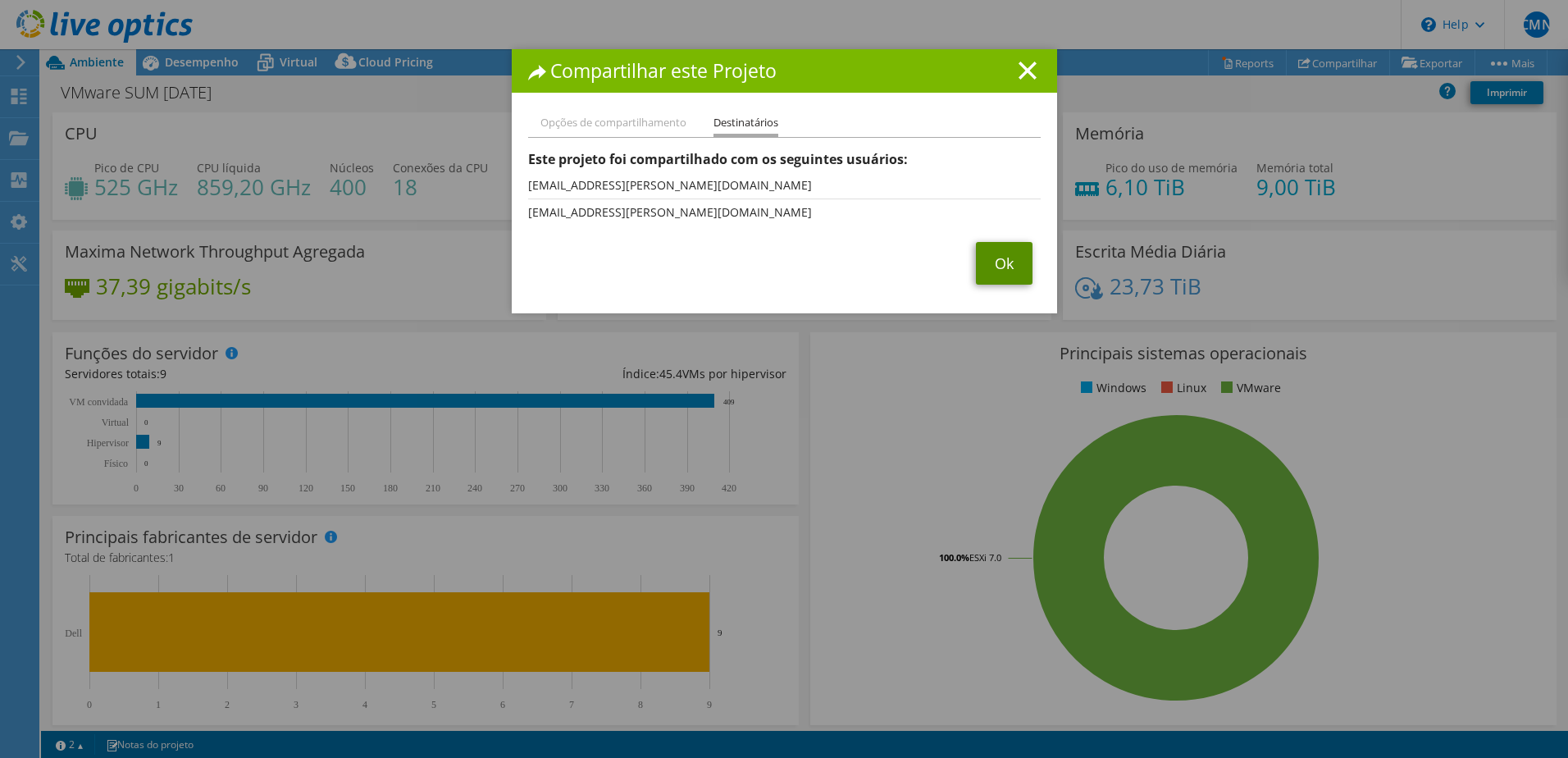
click at [979, 260] on link "Ok" at bounding box center [1004, 263] width 57 height 43
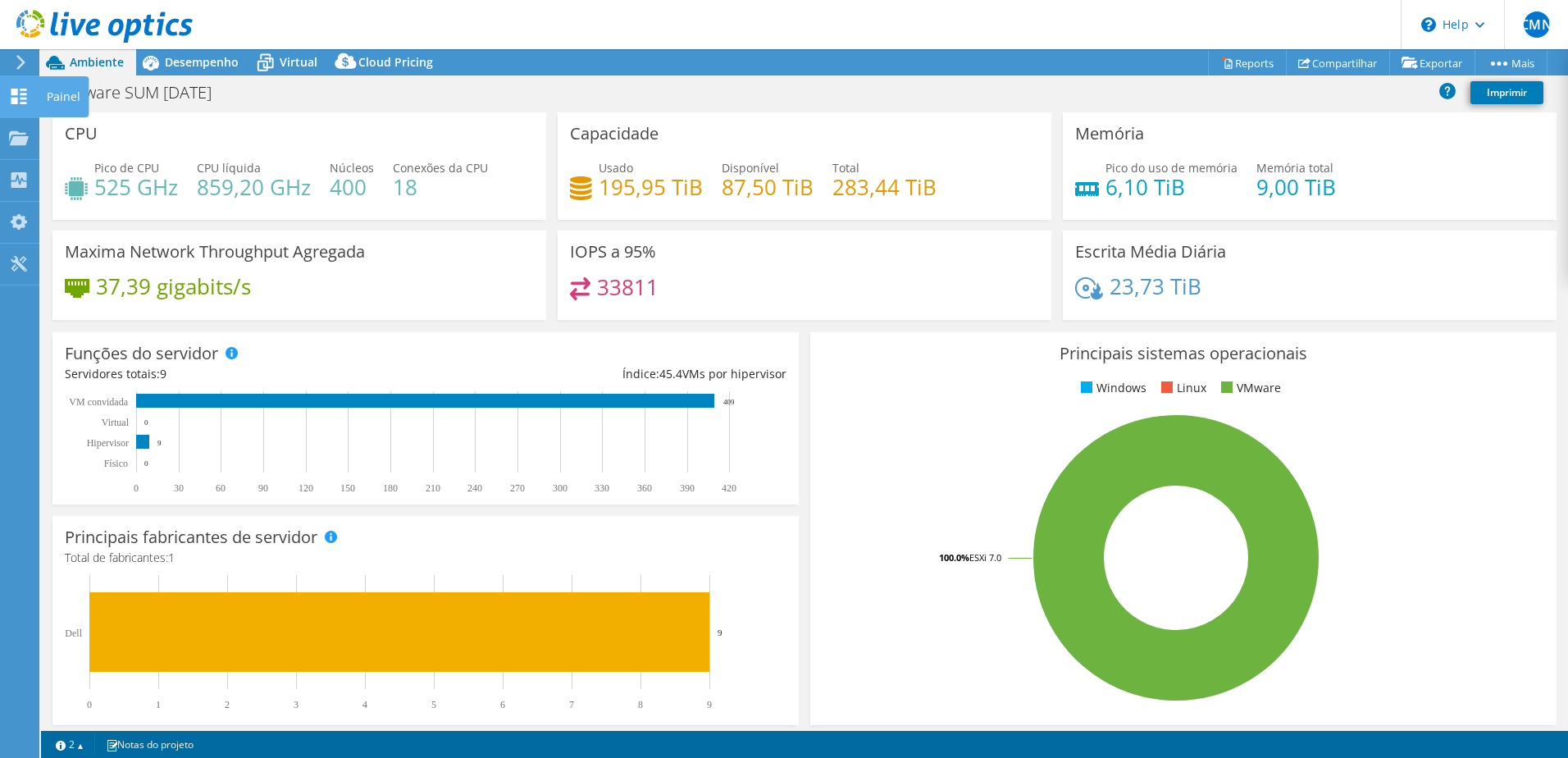
click at [9, 98] on icon at bounding box center [18, 96] width 20 height 16
